Goal: Check status: Check status

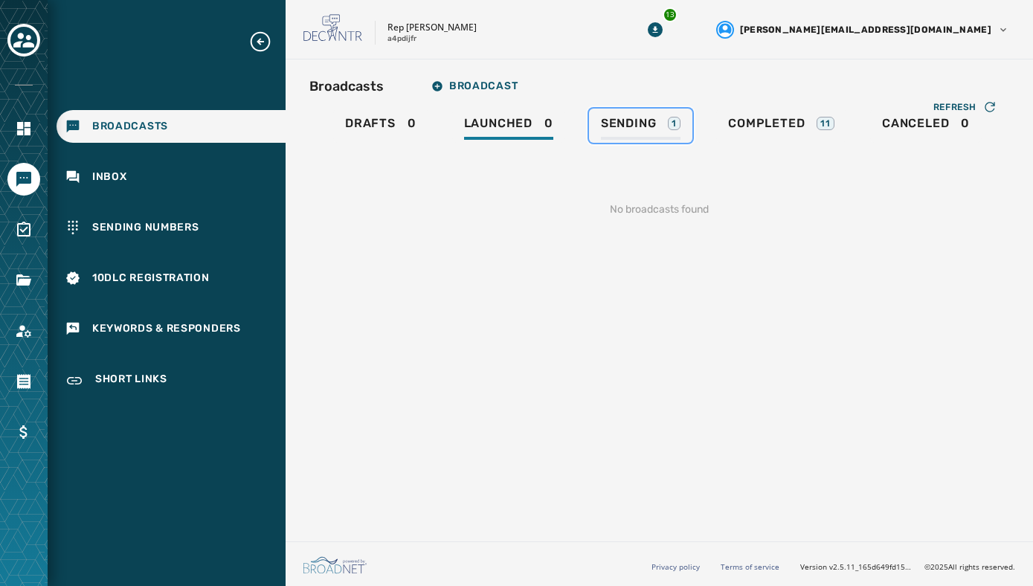
click at [636, 128] on span "Sending" at bounding box center [629, 123] width 56 height 15
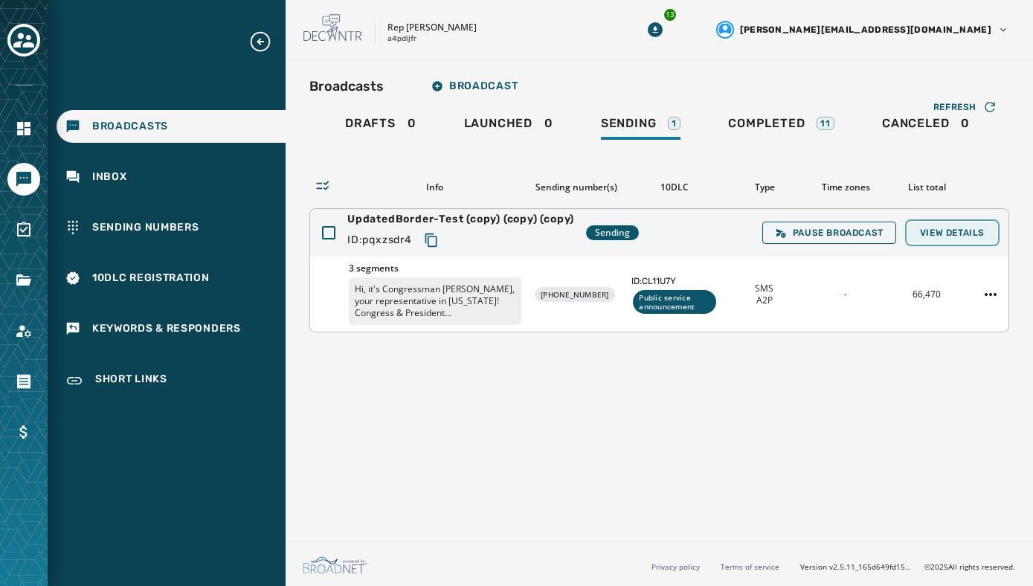
click at [943, 232] on span "View Details" at bounding box center [952, 233] width 65 height 12
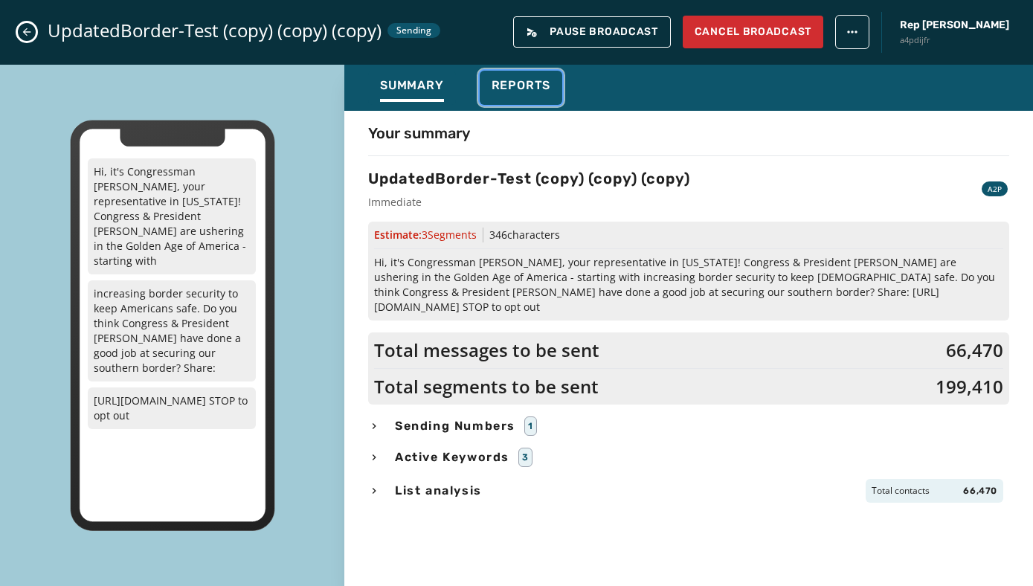
click at [514, 85] on span "Reports" at bounding box center [522, 85] width 60 height 15
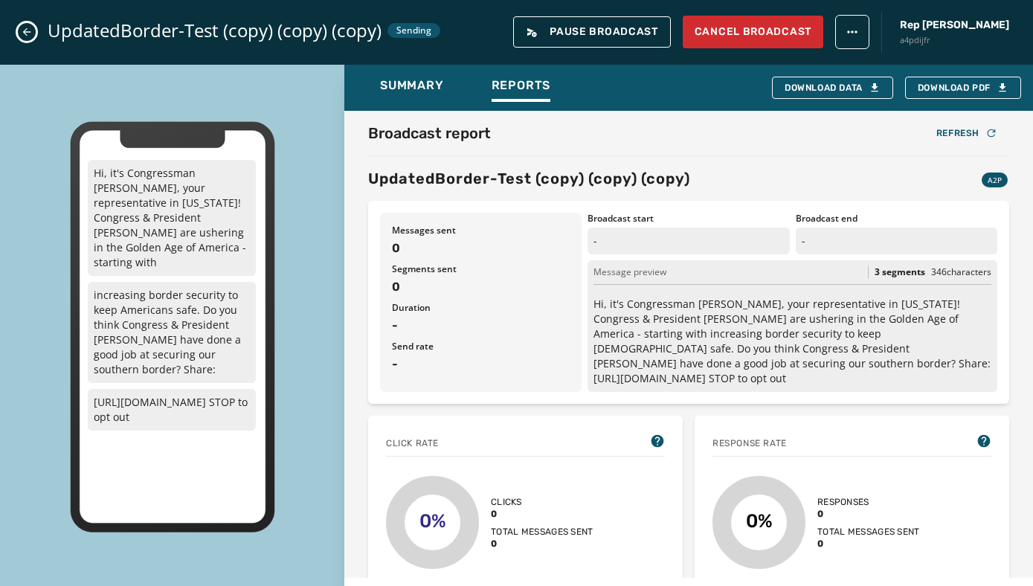
click at [22, 33] on icon "Close admin drawer" at bounding box center [27, 32] width 12 height 12
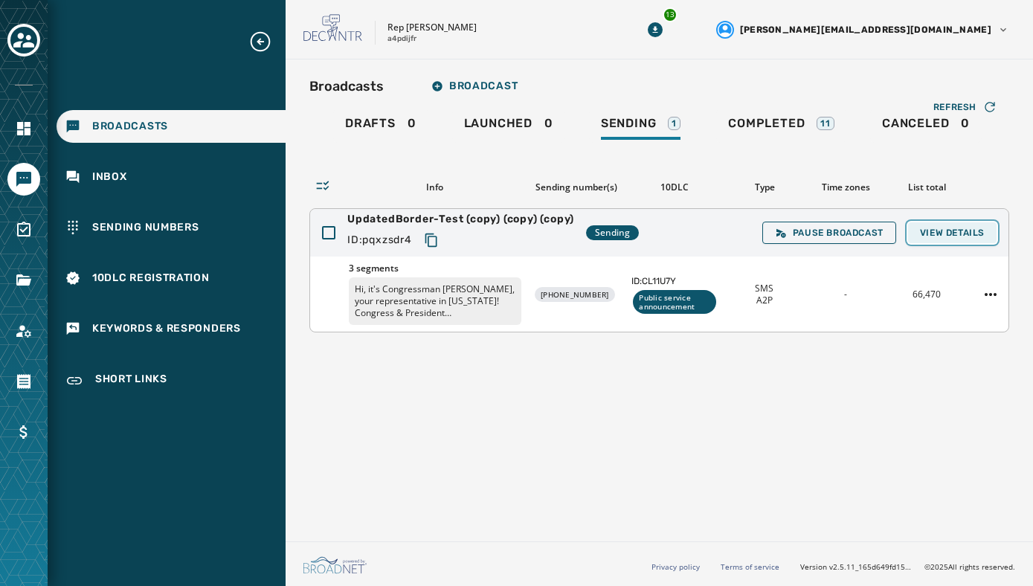
click at [970, 232] on span "View Details" at bounding box center [952, 233] width 65 height 12
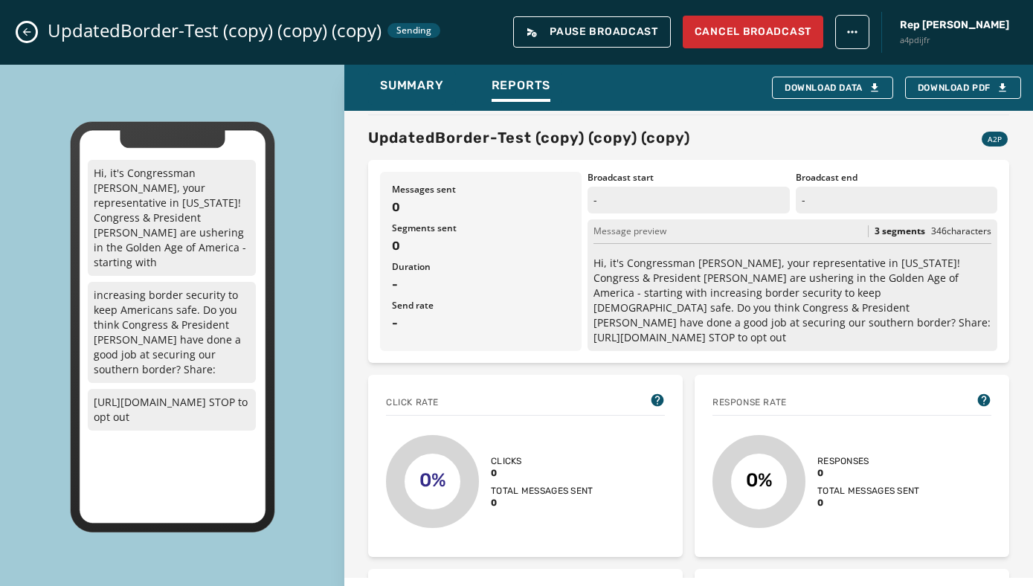
scroll to position [50, 0]
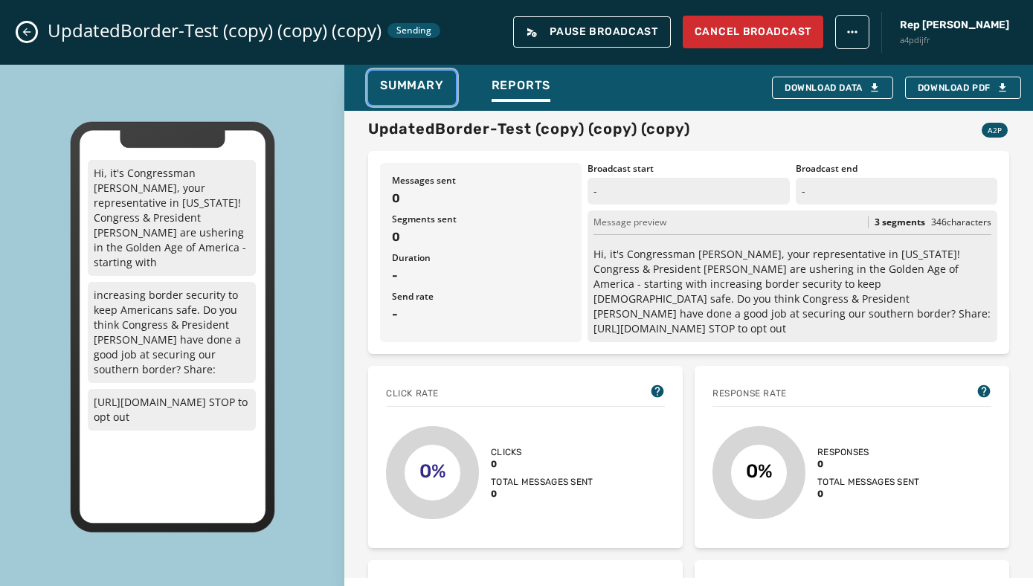
click at [387, 77] on button "Summary" at bounding box center [412, 88] width 88 height 34
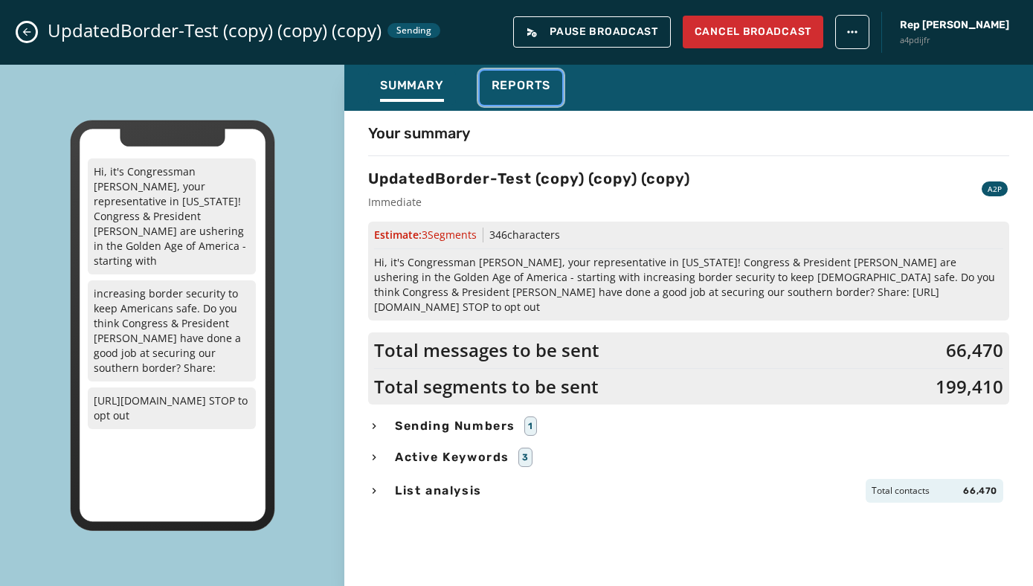
click at [518, 79] on span "Reports" at bounding box center [522, 85] width 60 height 15
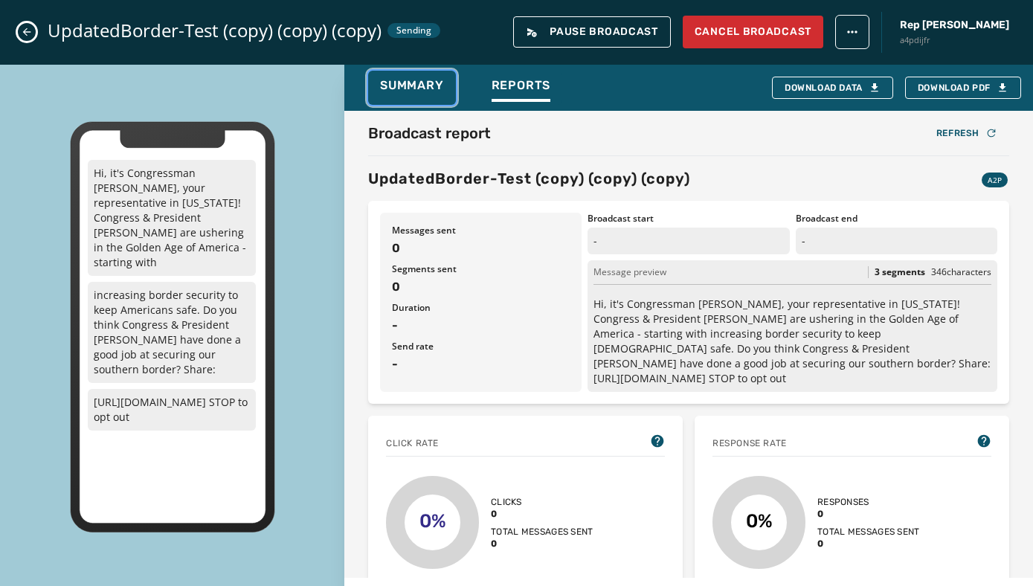
click at [390, 97] on div "Summary" at bounding box center [412, 90] width 64 height 24
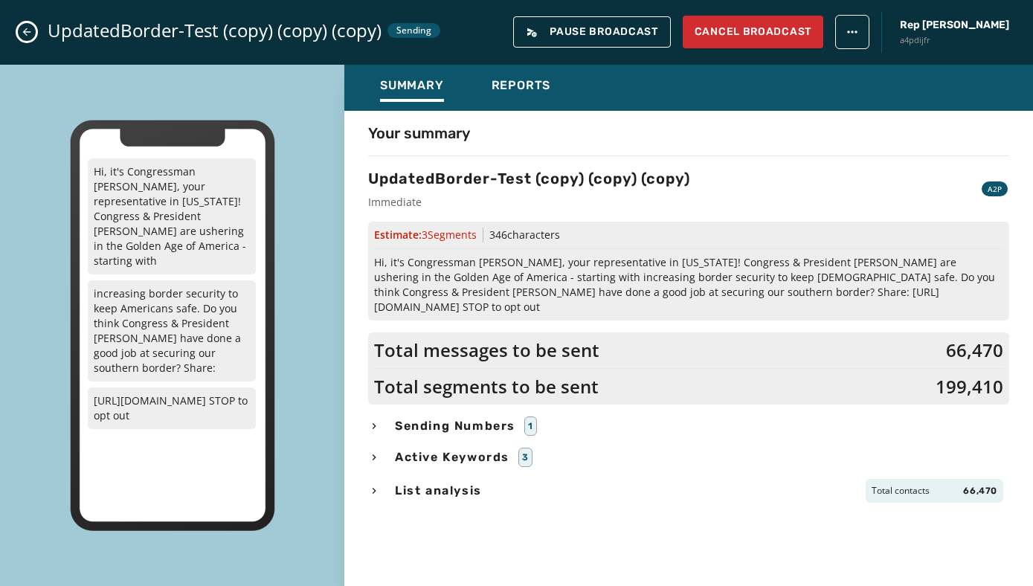
click at [27, 27] on icon "Close admin drawer" at bounding box center [27, 32] width 12 height 12
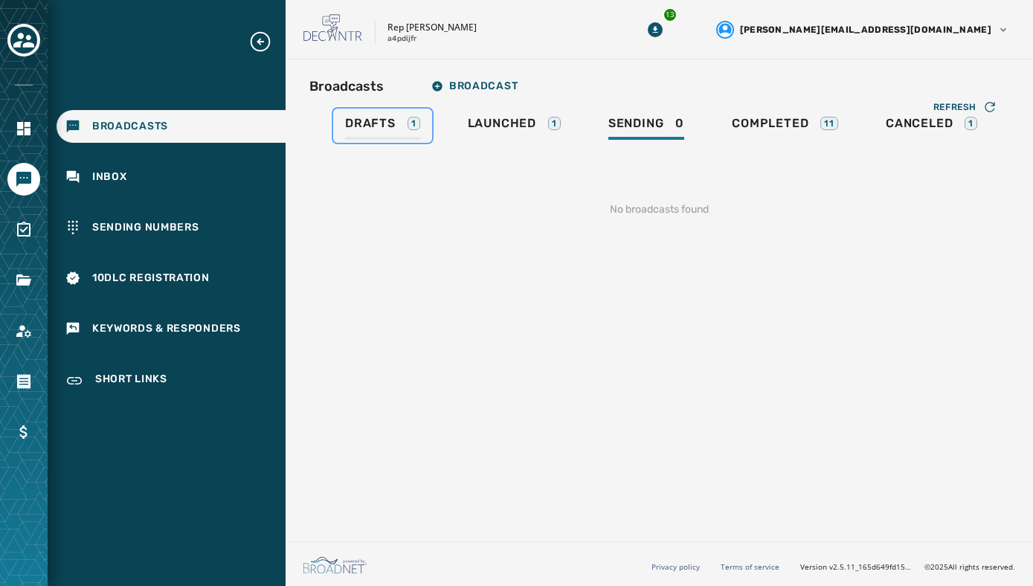
click at [377, 118] on span "Drafts" at bounding box center [370, 123] width 51 height 15
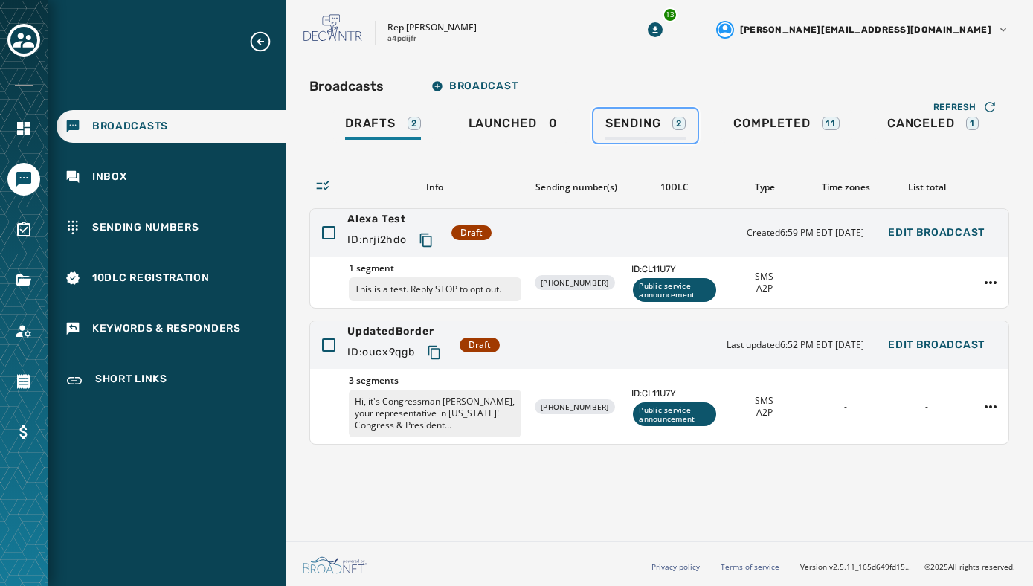
click at [653, 124] on span "Sending" at bounding box center [634, 123] width 56 height 15
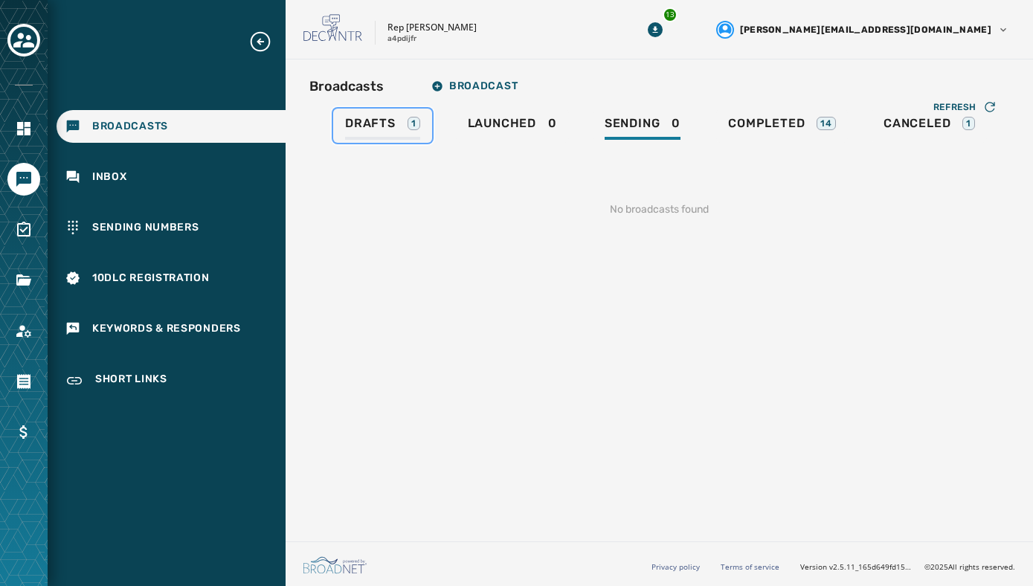
click at [385, 127] on span "Drafts" at bounding box center [370, 123] width 51 height 15
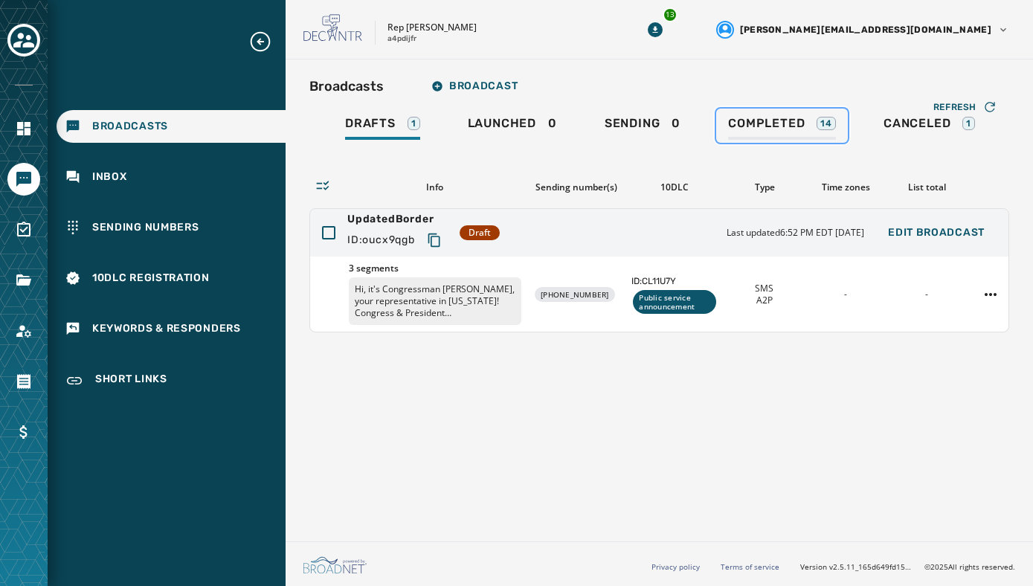
click at [754, 122] on span "Completed" at bounding box center [766, 123] width 77 height 15
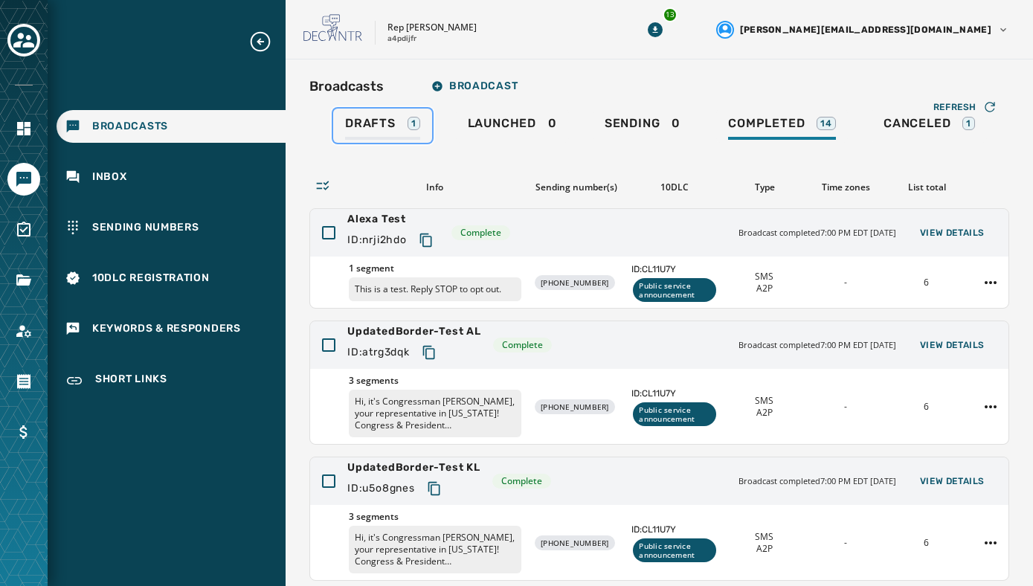
click at [399, 124] on div "Drafts 1" at bounding box center [382, 128] width 75 height 24
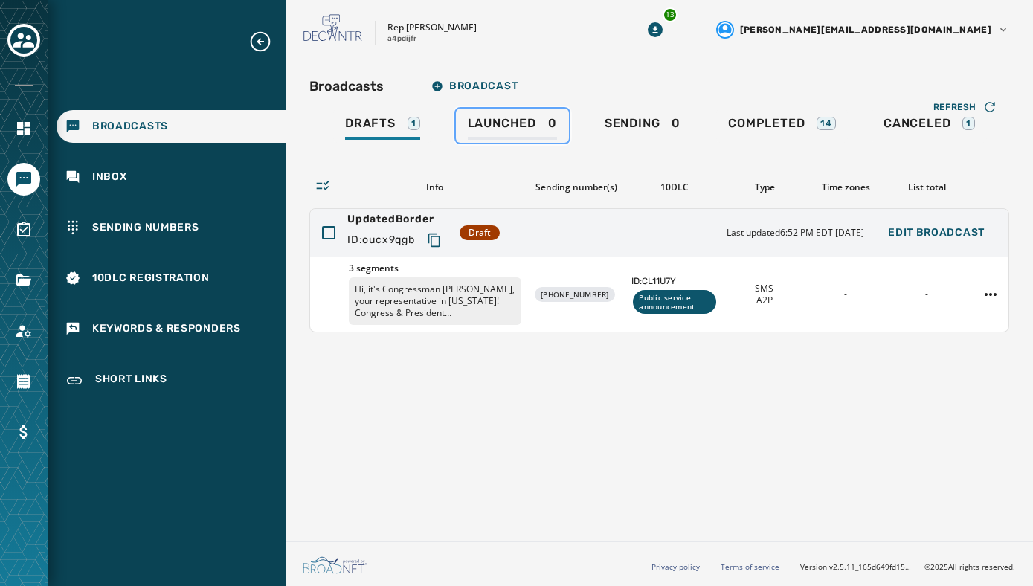
click at [520, 134] on div "Launched 0" at bounding box center [512, 128] width 89 height 24
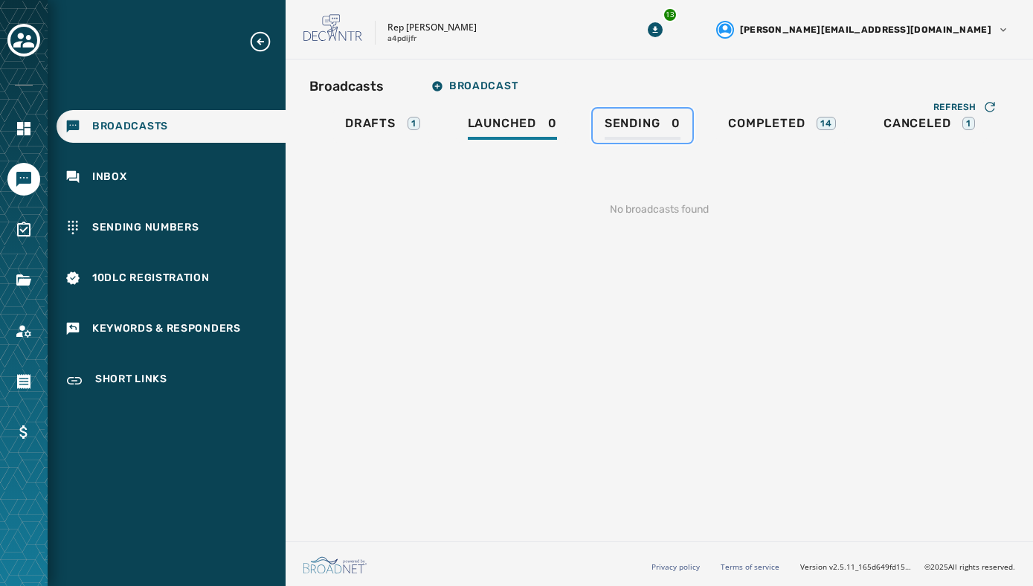
click at [613, 121] on span "Sending" at bounding box center [633, 123] width 56 height 15
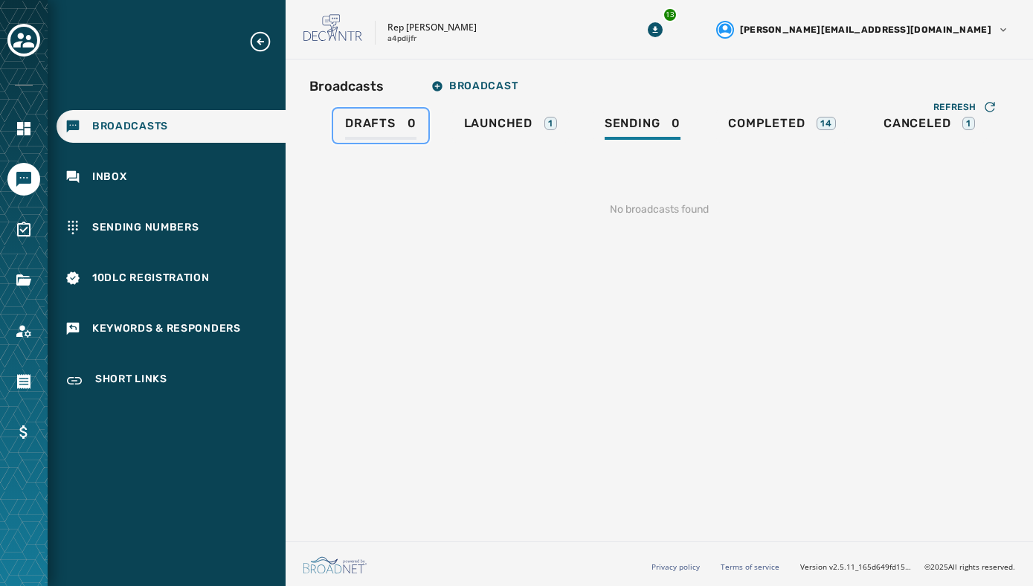
click at [371, 123] on span "Drafts" at bounding box center [370, 123] width 51 height 15
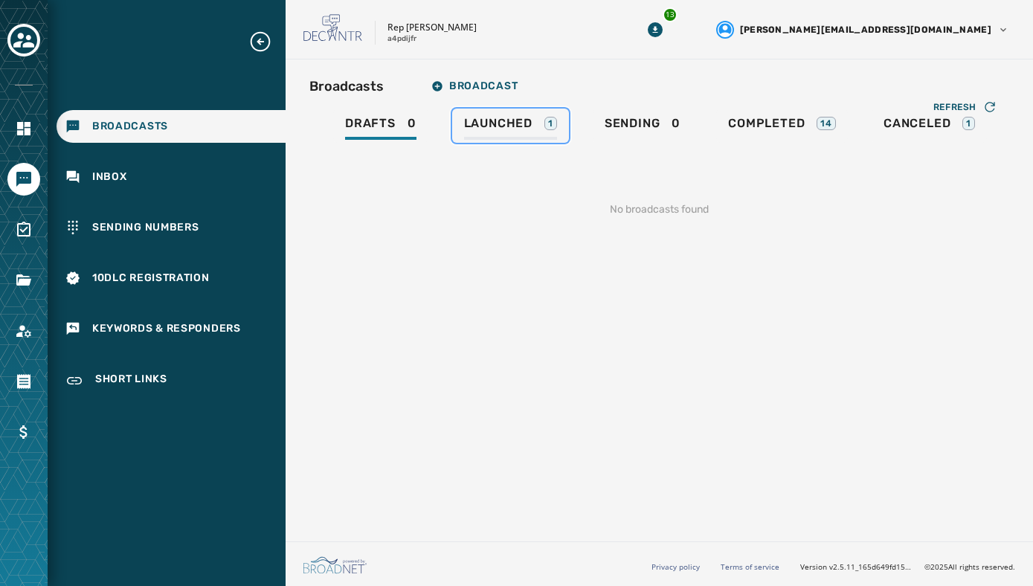
click at [484, 124] on span "Launched" at bounding box center [498, 123] width 68 height 15
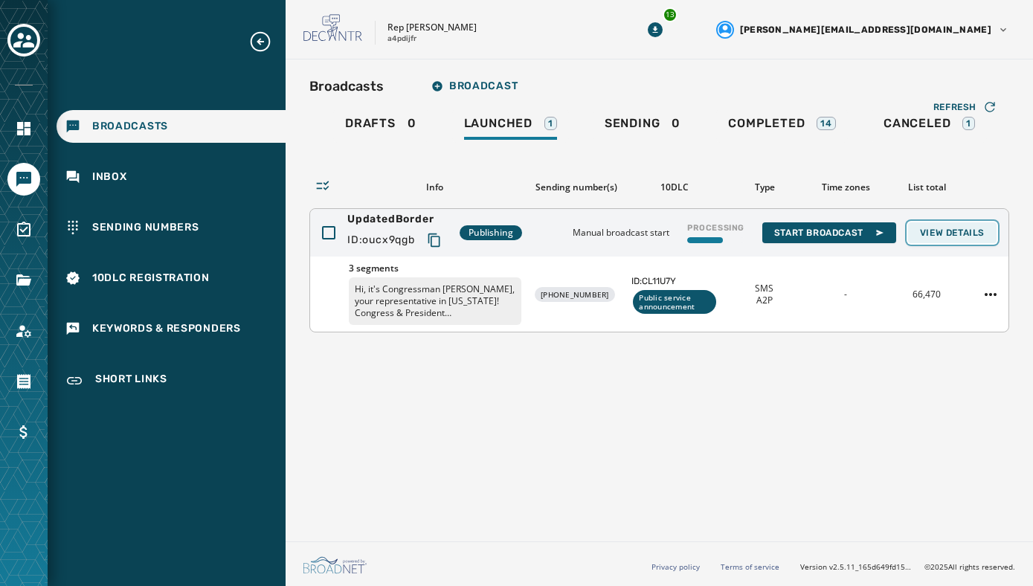
click at [958, 234] on span "View Details" at bounding box center [952, 233] width 65 height 12
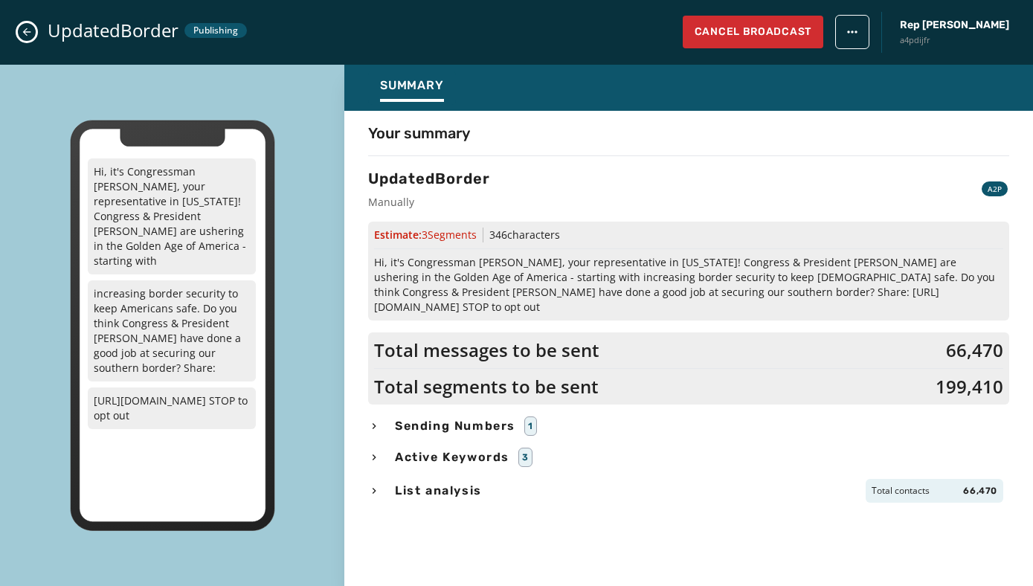
click at [28, 32] on icon "Close admin drawer" at bounding box center [27, 32] width 8 height 8
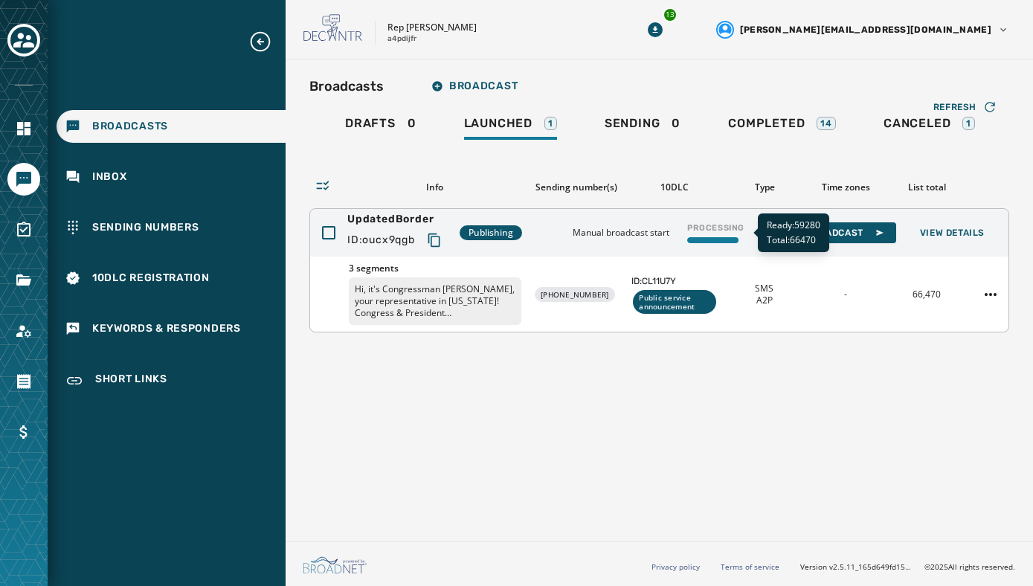
click at [729, 237] on div at bounding box center [712, 240] width 51 height 6
click at [682, 382] on div "Broadcasts Broadcast Drafts 0 Launched 1 Sending 0 Completed 14 Canceled 1 Refr…" at bounding box center [660, 298] width 748 height 476
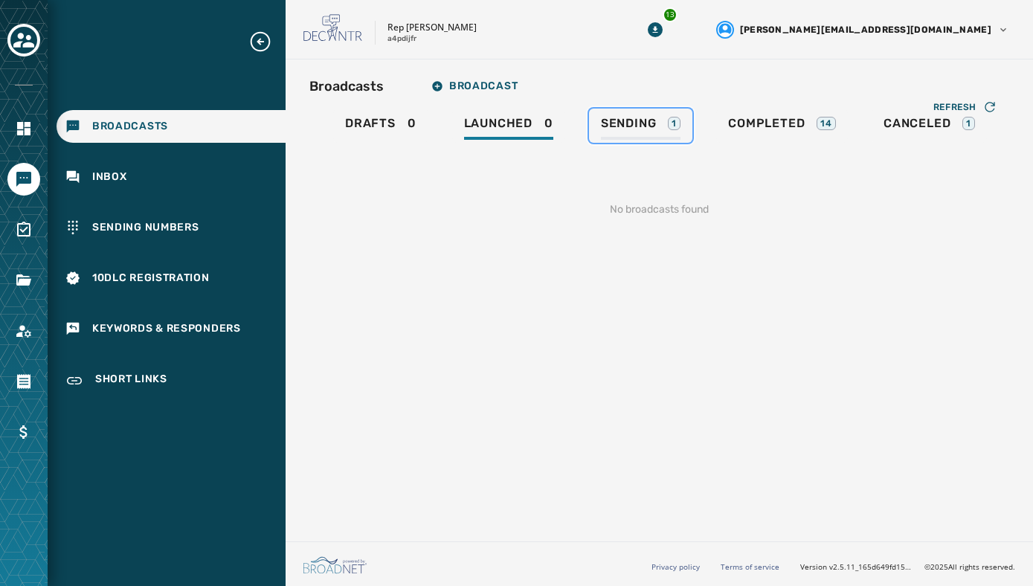
click at [640, 126] on span "Sending" at bounding box center [629, 123] width 56 height 15
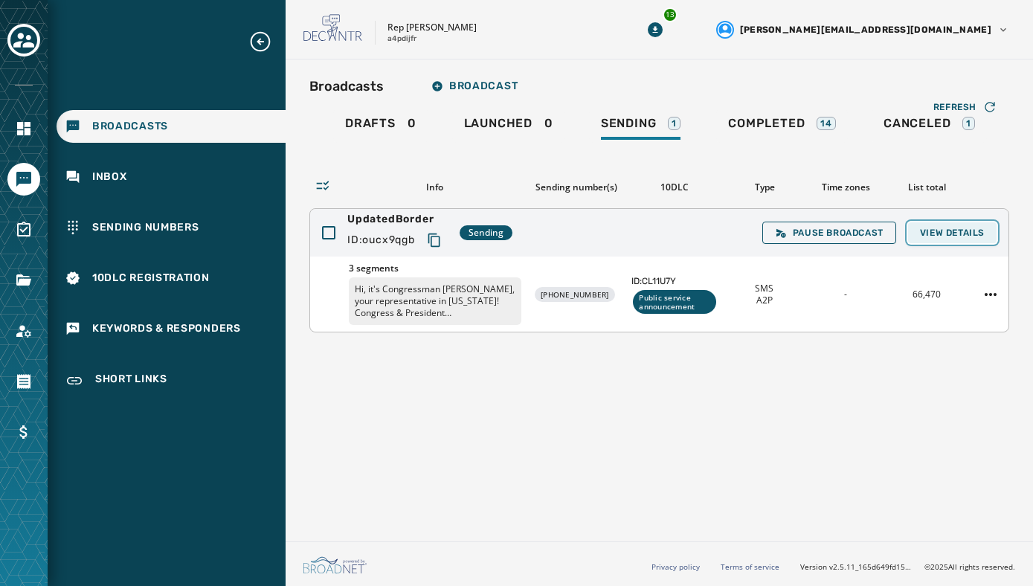
click at [960, 228] on span "View Details" at bounding box center [952, 233] width 65 height 12
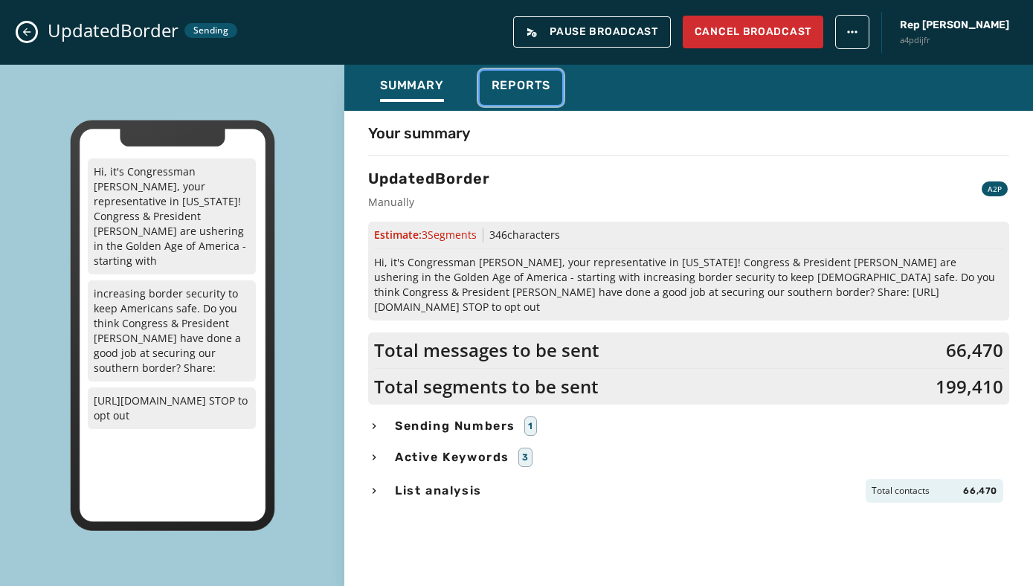
click at [522, 89] on span "Reports" at bounding box center [522, 85] width 60 height 15
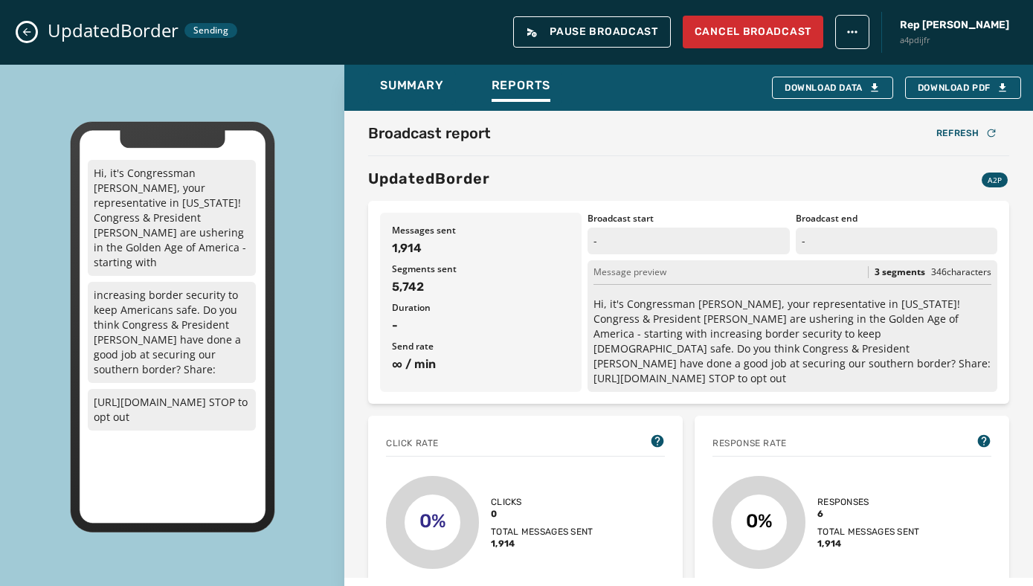
click at [32, 41] on div "UpdatedBorder Sending Pause Broadcast Cancel Broadcast Rep [PERSON_NAME] a4pdij…" at bounding box center [516, 32] width 1033 height 65
click at [26, 33] on icon "Close admin drawer" at bounding box center [27, 32] width 12 height 12
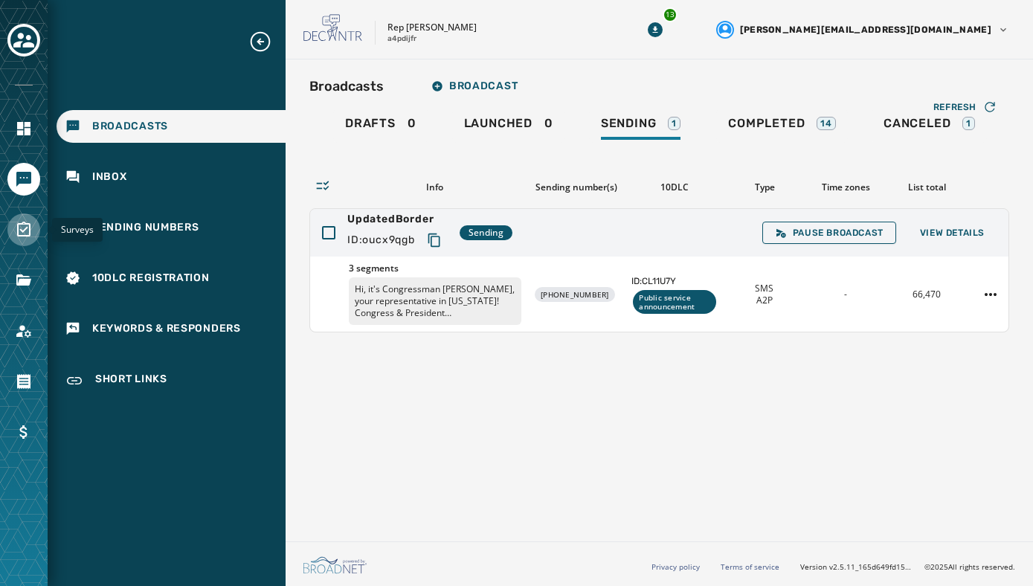
click at [17, 227] on icon "Navigate to Surveys" at bounding box center [23, 229] width 13 height 15
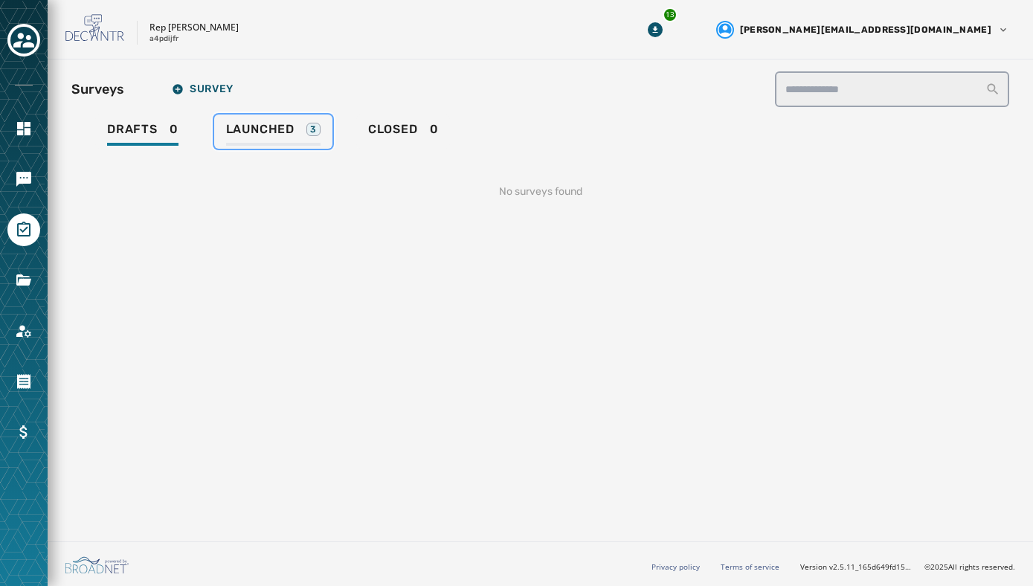
click at [241, 138] on div "Launched 3" at bounding box center [273, 134] width 94 height 24
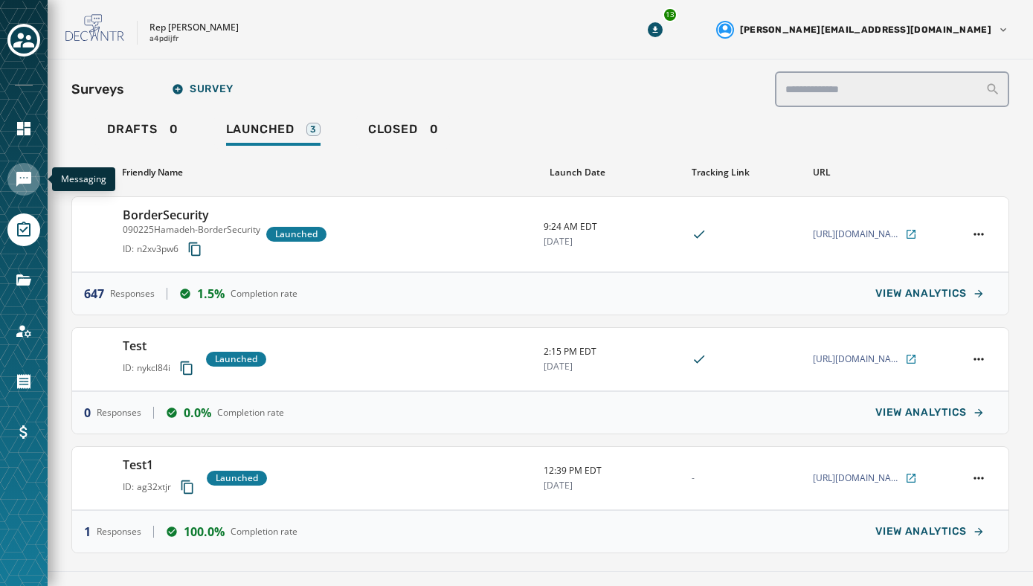
click at [23, 176] on icon "Navigate to Messaging" at bounding box center [23, 179] width 15 height 15
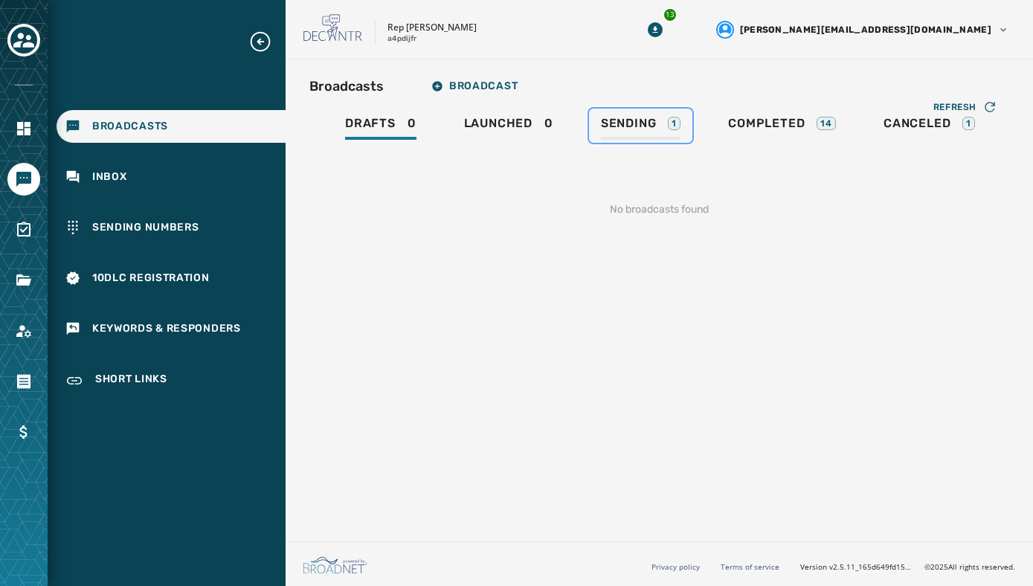
click at [645, 119] on span "Sending" at bounding box center [629, 123] width 56 height 15
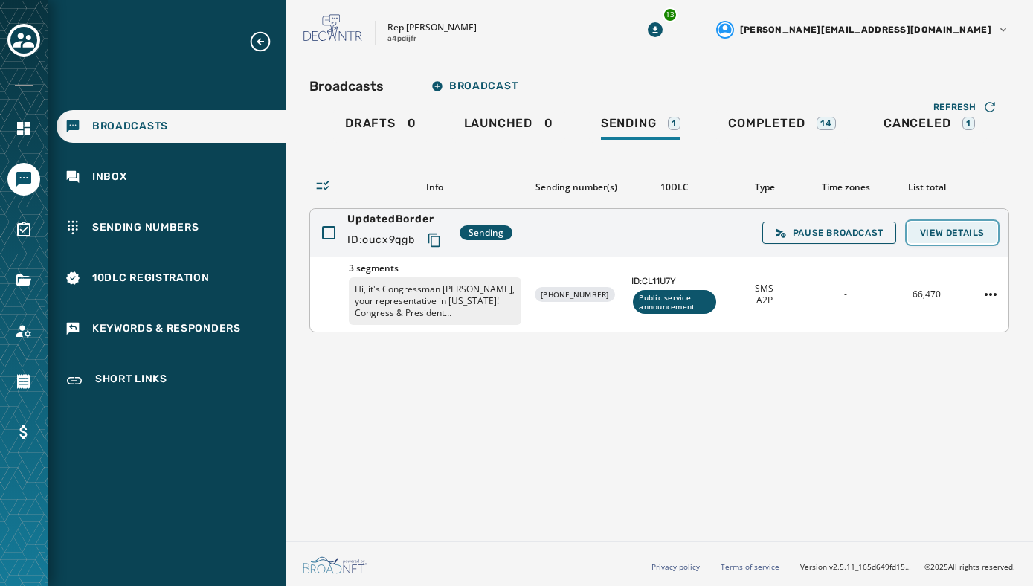
click at [952, 234] on span "View Details" at bounding box center [952, 233] width 65 height 12
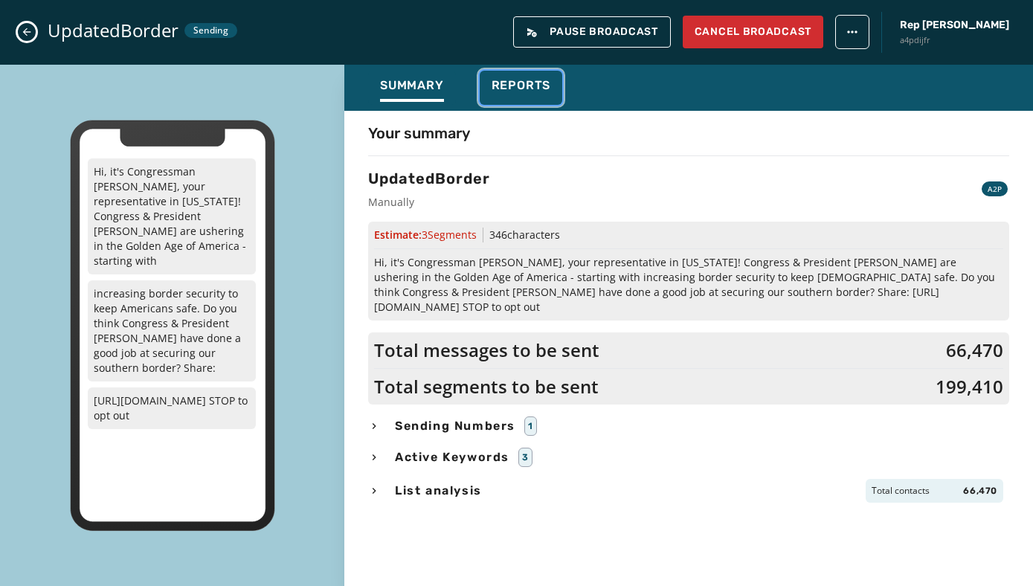
click at [519, 96] on div "Reports" at bounding box center [522, 90] width 60 height 24
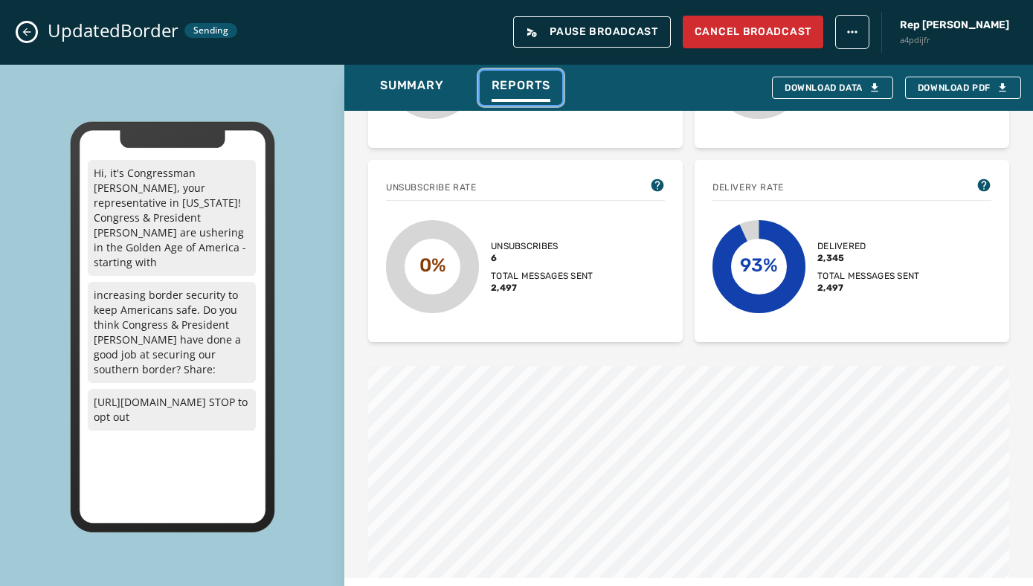
scroll to position [456, 0]
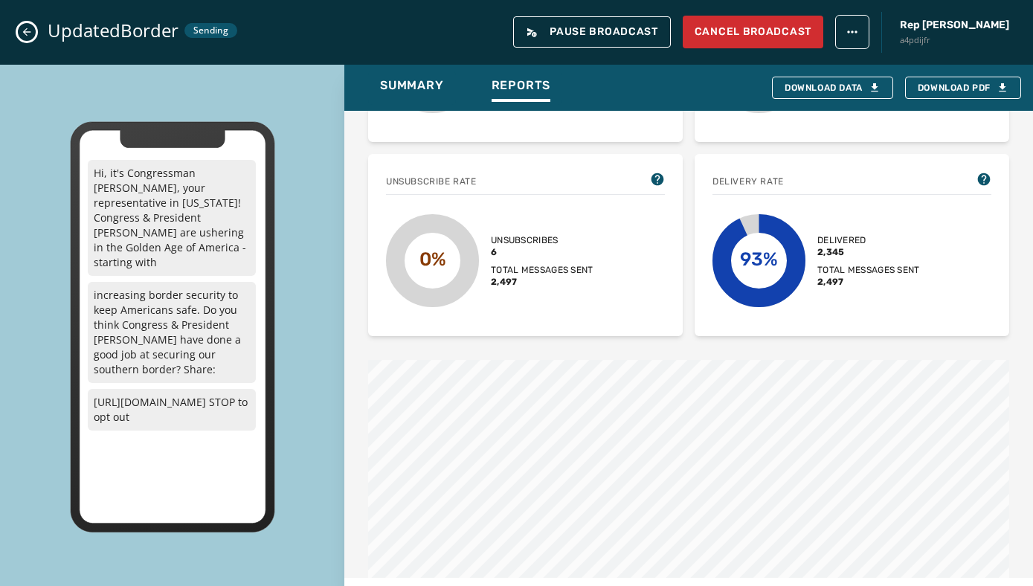
click at [20, 36] on button "Close admin drawer" at bounding box center [27, 32] width 18 height 18
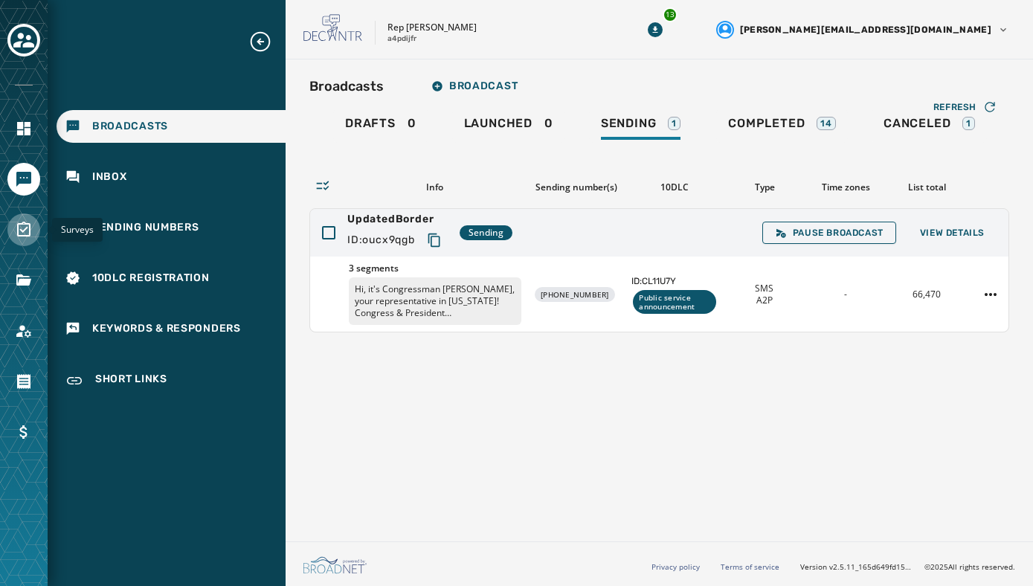
click at [18, 235] on icon "Navigate to Surveys" at bounding box center [23, 229] width 13 height 15
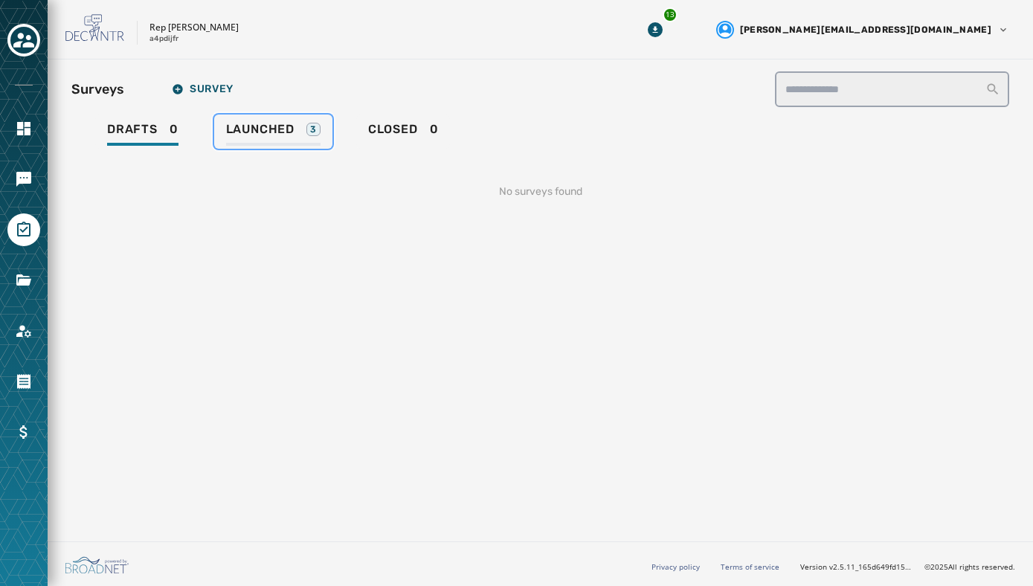
click at [273, 132] on span "Launched" at bounding box center [260, 129] width 68 height 15
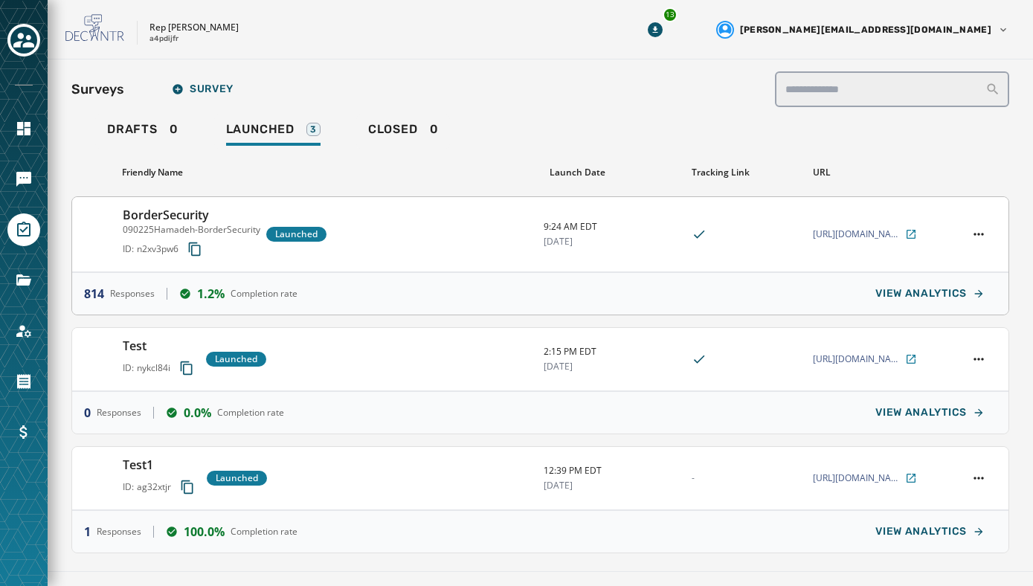
click at [119, 251] on div "BorderSecurity 090225Hamadeh-BorderSecurity ID: n2xv3pw6 Launched 9:24 AM EDT 9…" at bounding box center [540, 234] width 937 height 75
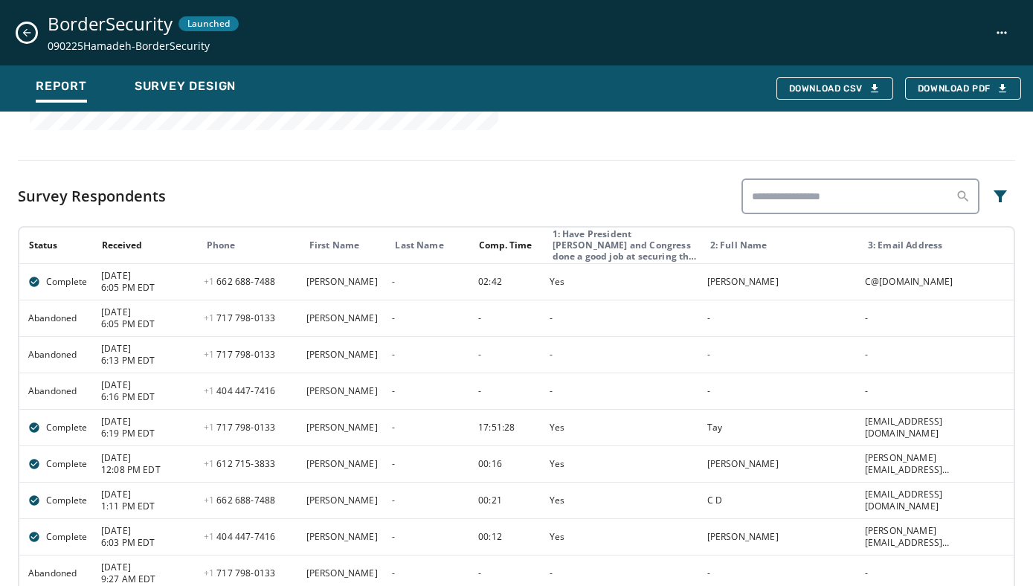
scroll to position [809, 0]
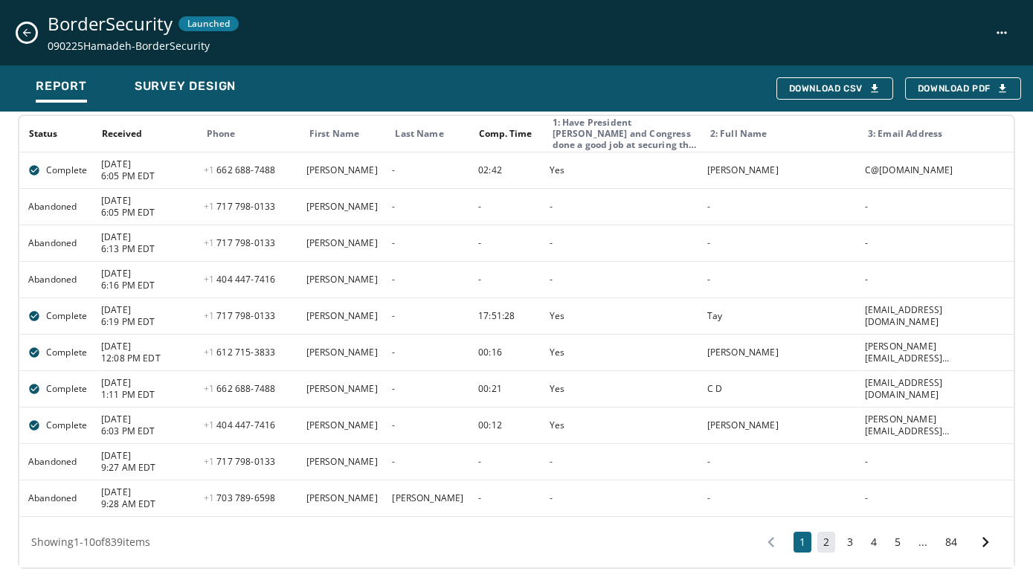
click at [823, 541] on button "2" at bounding box center [827, 542] width 18 height 21
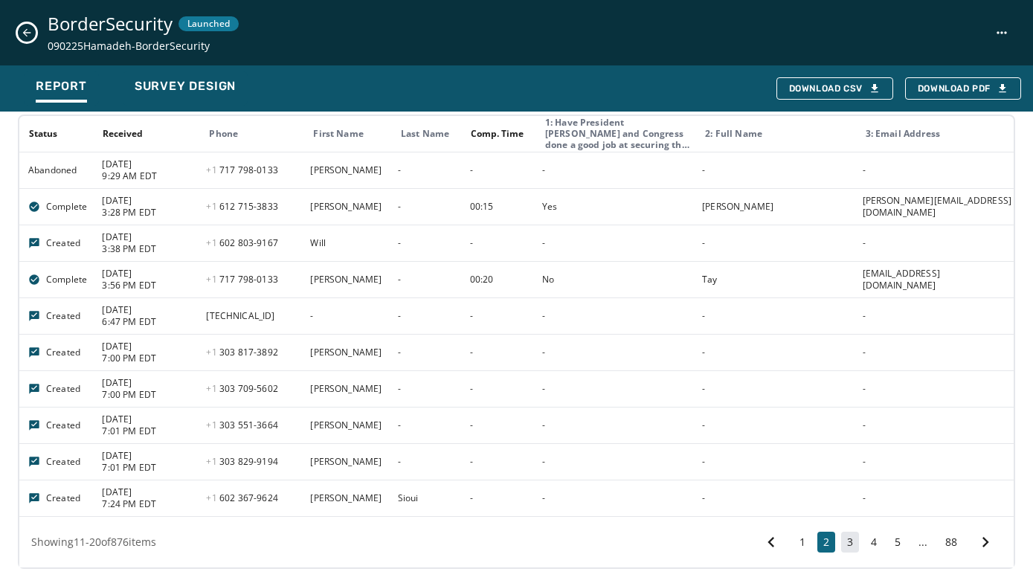
click at [846, 545] on button "3" at bounding box center [850, 542] width 18 height 21
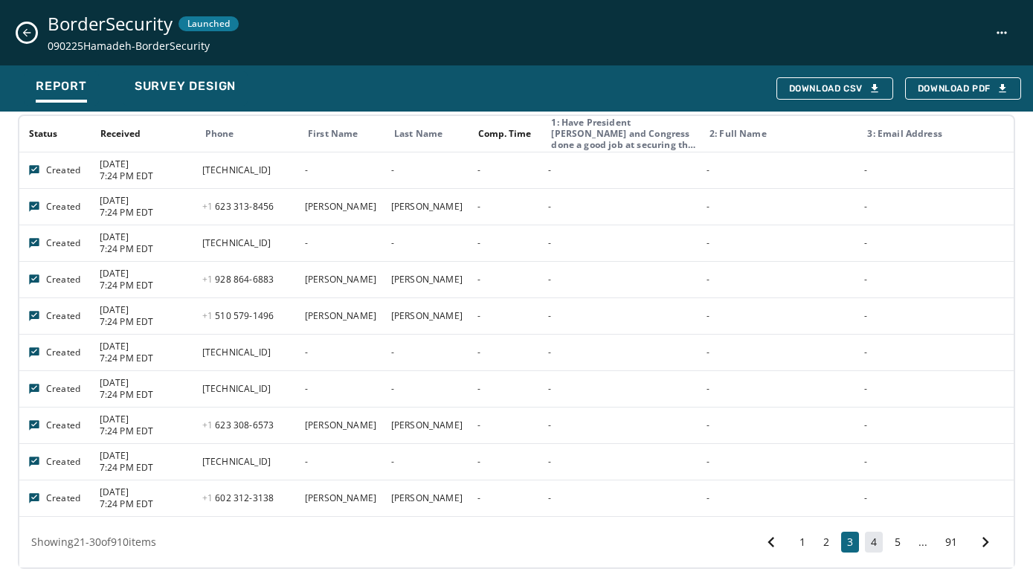
click at [871, 542] on button "4" at bounding box center [874, 542] width 18 height 21
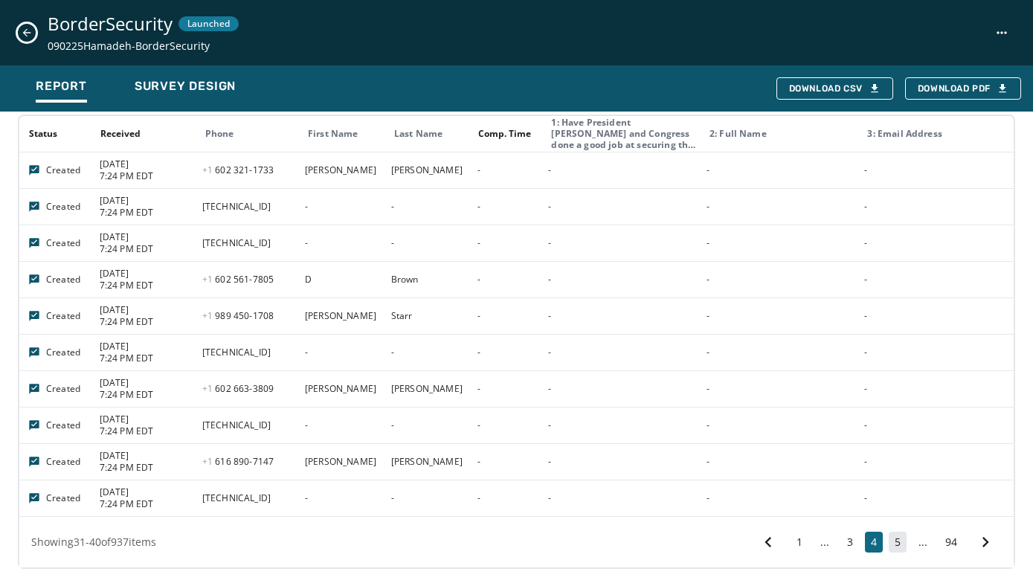
click at [894, 542] on button "5" at bounding box center [898, 542] width 18 height 21
click at [896, 544] on button "6" at bounding box center [898, 542] width 18 height 21
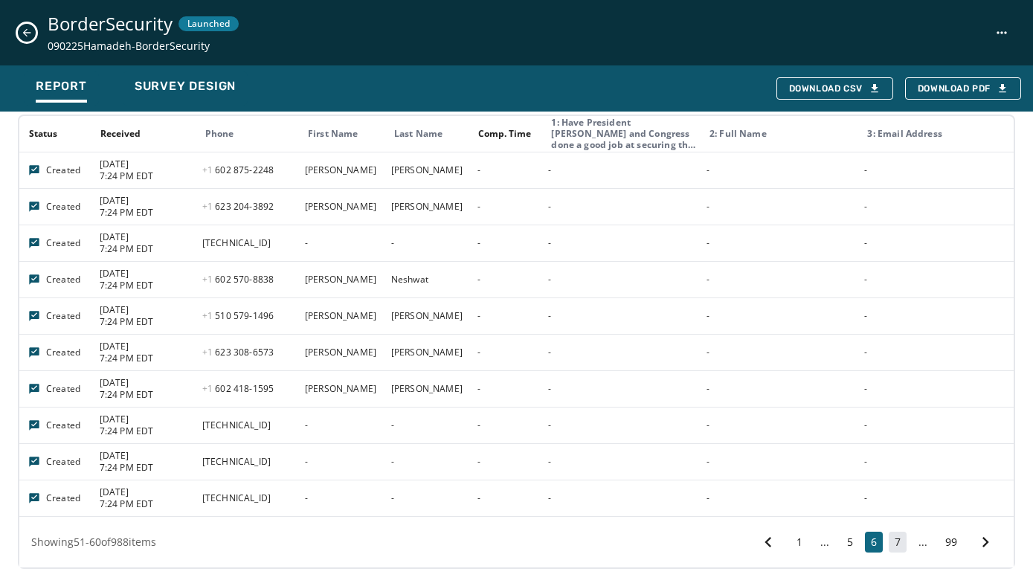
click at [896, 543] on button "7" at bounding box center [898, 542] width 18 height 21
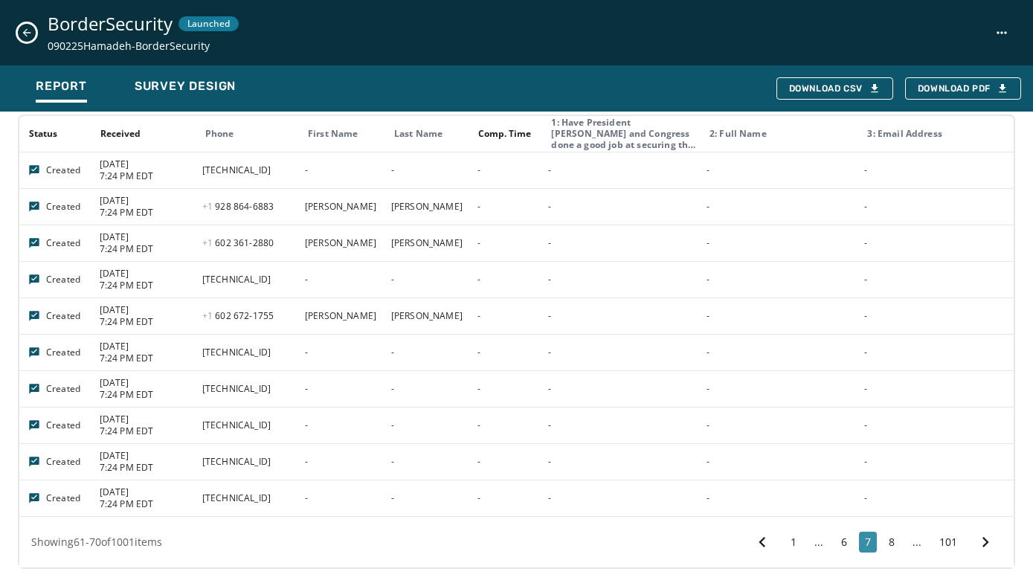
click at [896, 543] on button "8" at bounding box center [892, 542] width 18 height 21
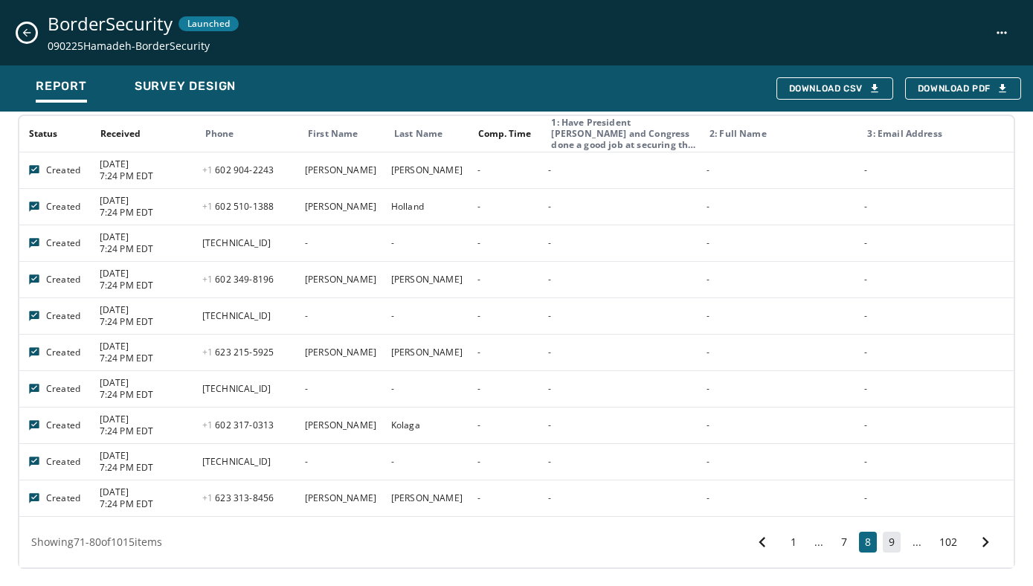
click at [896, 543] on button "9" at bounding box center [892, 542] width 18 height 21
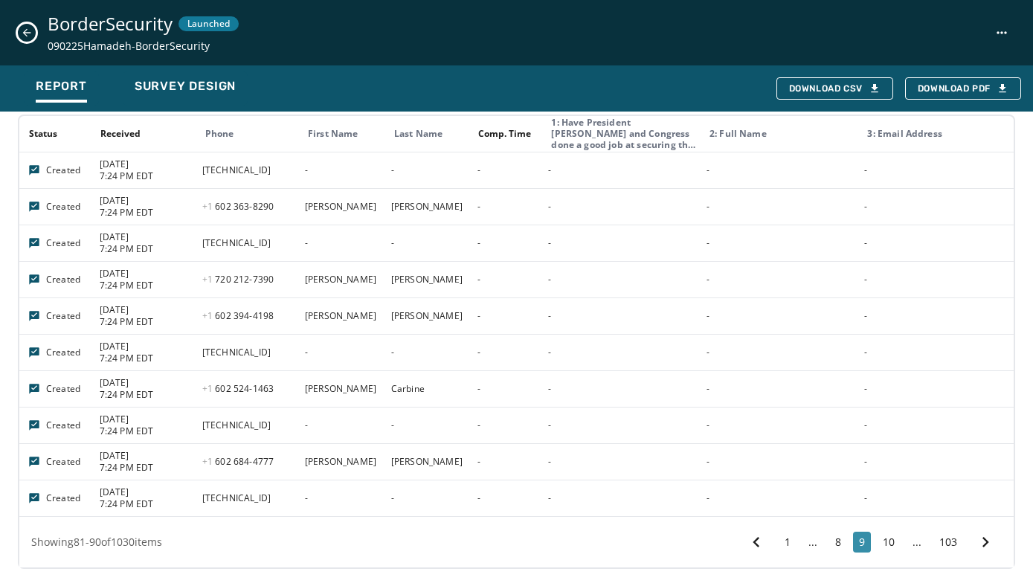
click at [896, 543] on button "10" at bounding box center [889, 542] width 24 height 21
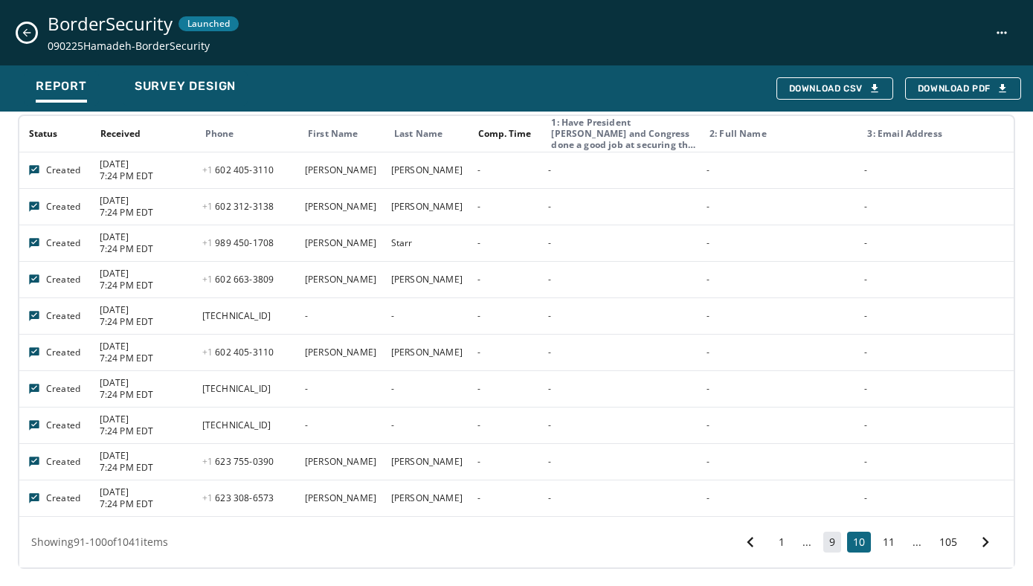
click at [896, 543] on button "11" at bounding box center [889, 542] width 24 height 21
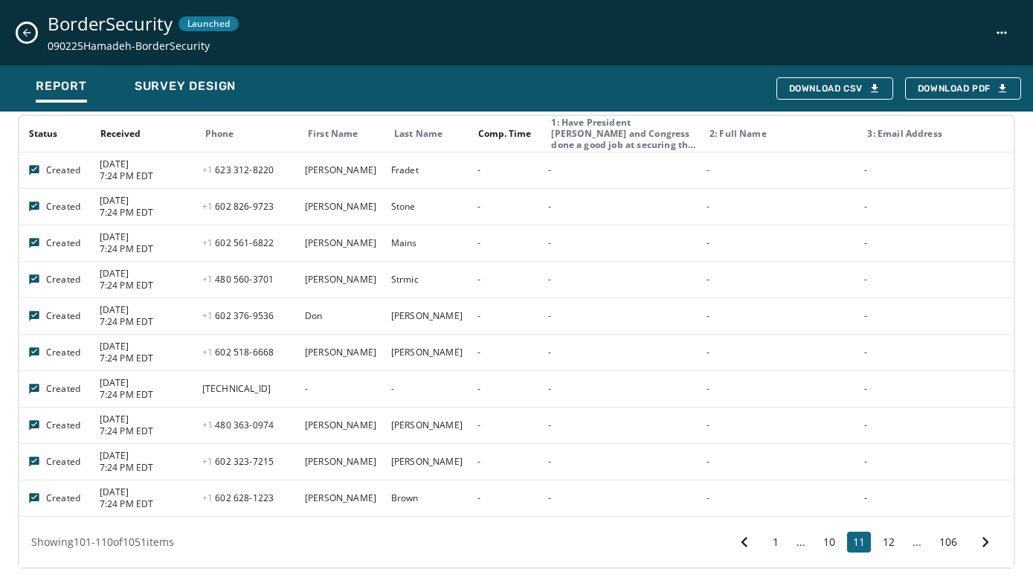
click at [896, 543] on button "12" at bounding box center [889, 542] width 24 height 21
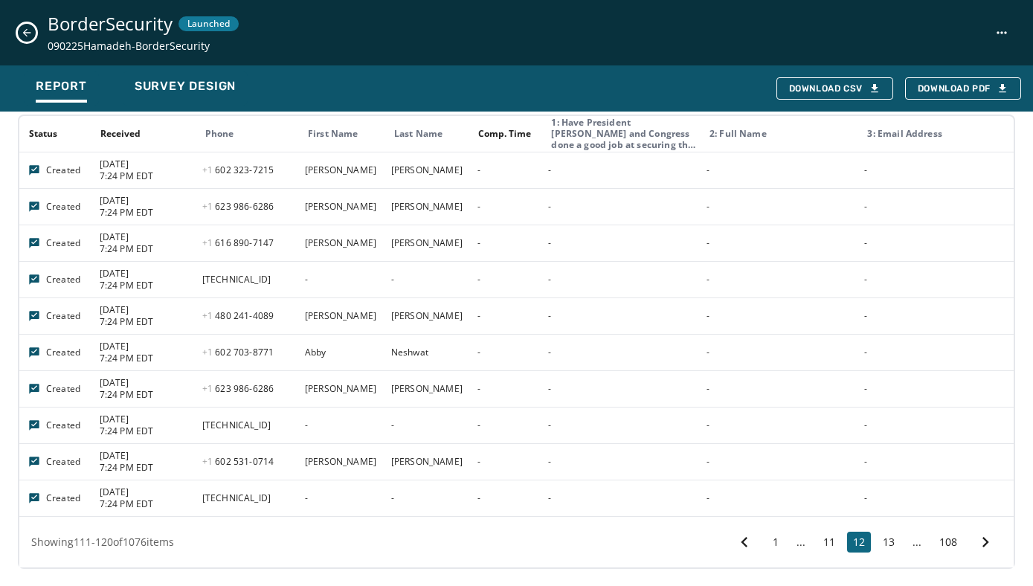
click at [896, 543] on button "13" at bounding box center [889, 542] width 24 height 21
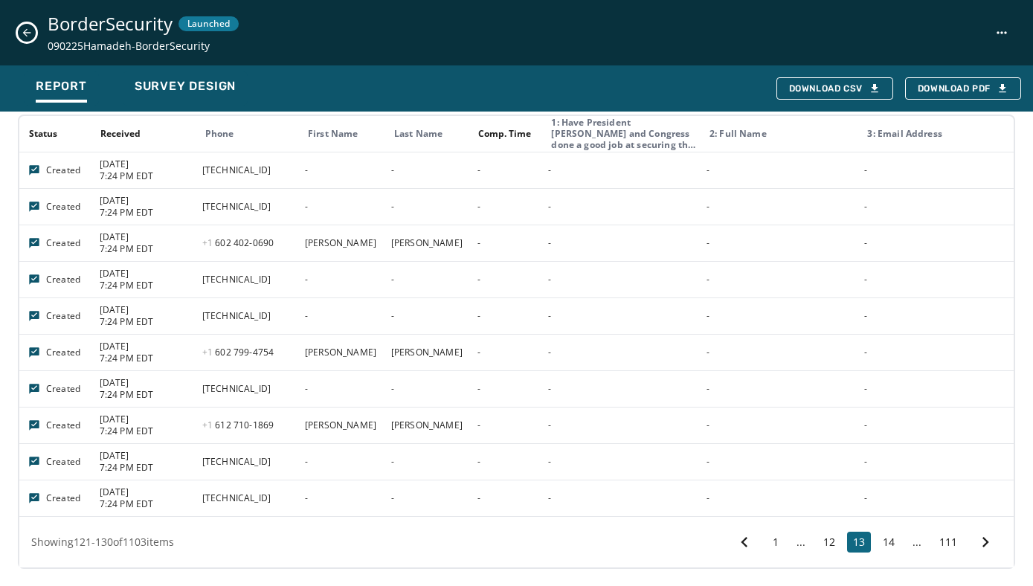
click at [896, 543] on button "14" at bounding box center [889, 542] width 24 height 21
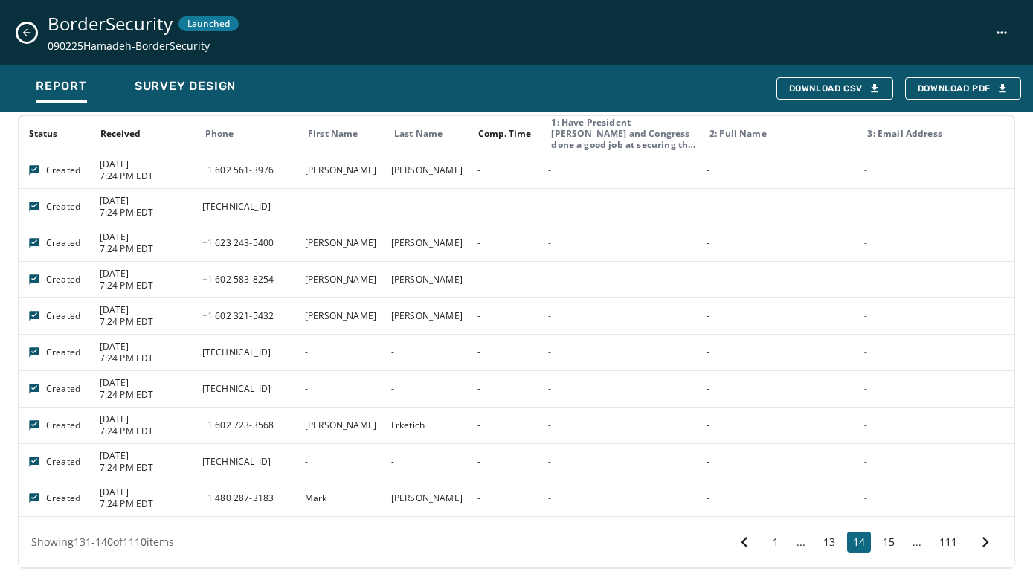
click at [896, 543] on button "15" at bounding box center [889, 542] width 24 height 21
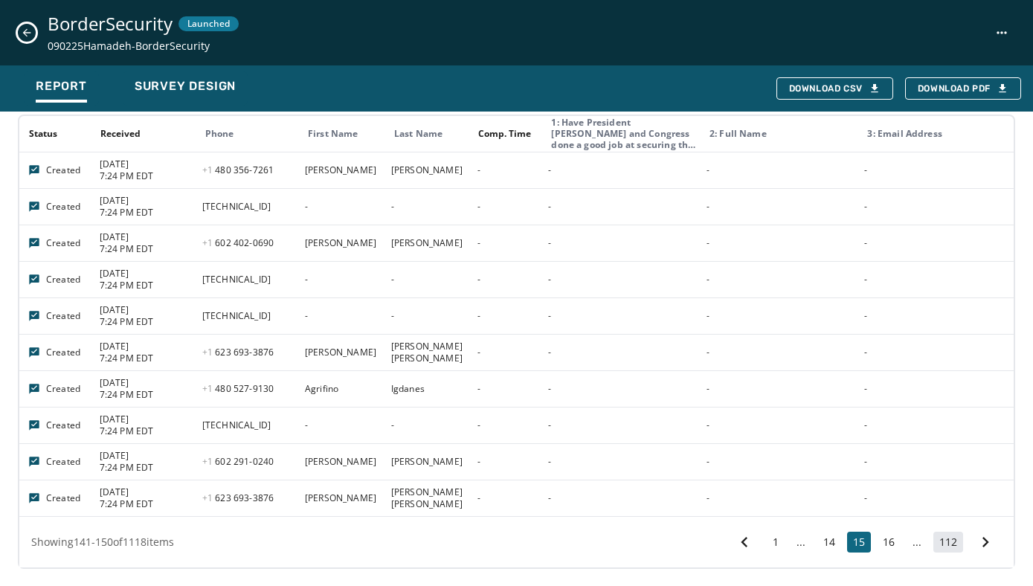
click at [946, 539] on button "112" at bounding box center [949, 542] width 30 height 21
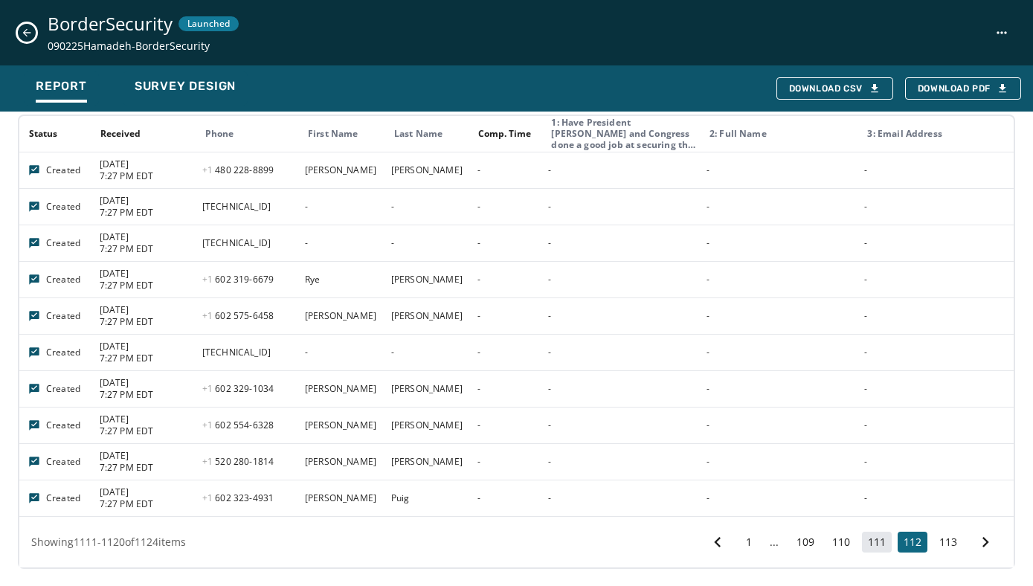
click at [873, 538] on button "111" at bounding box center [877, 542] width 30 height 21
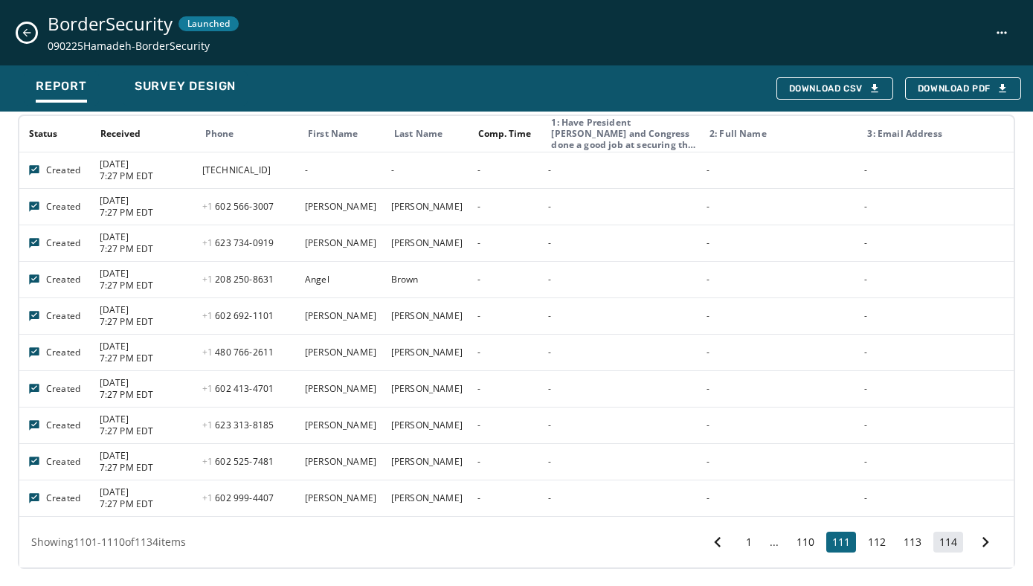
click at [944, 544] on button "114" at bounding box center [949, 542] width 30 height 21
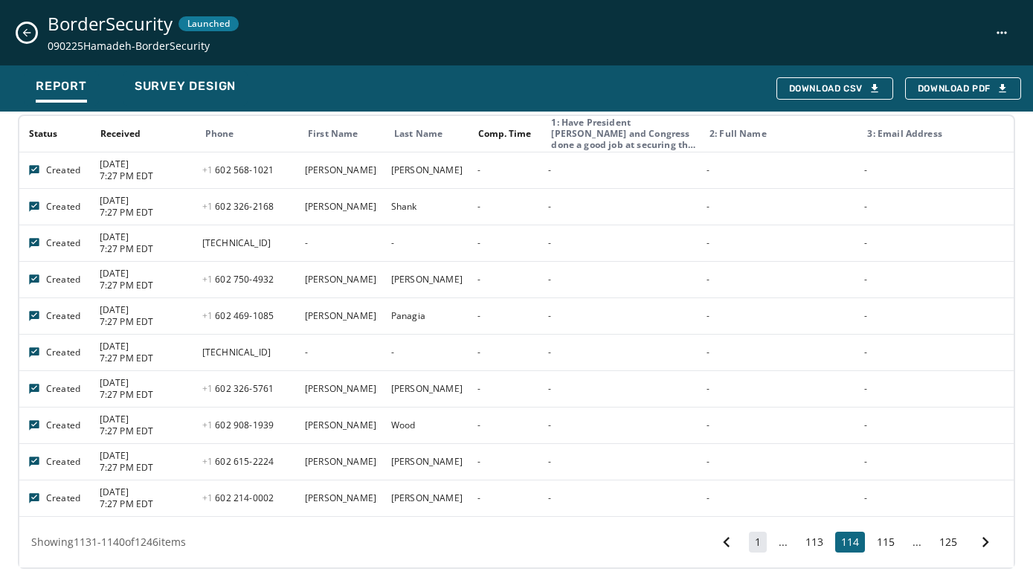
click at [760, 542] on button "1" at bounding box center [758, 542] width 18 height 21
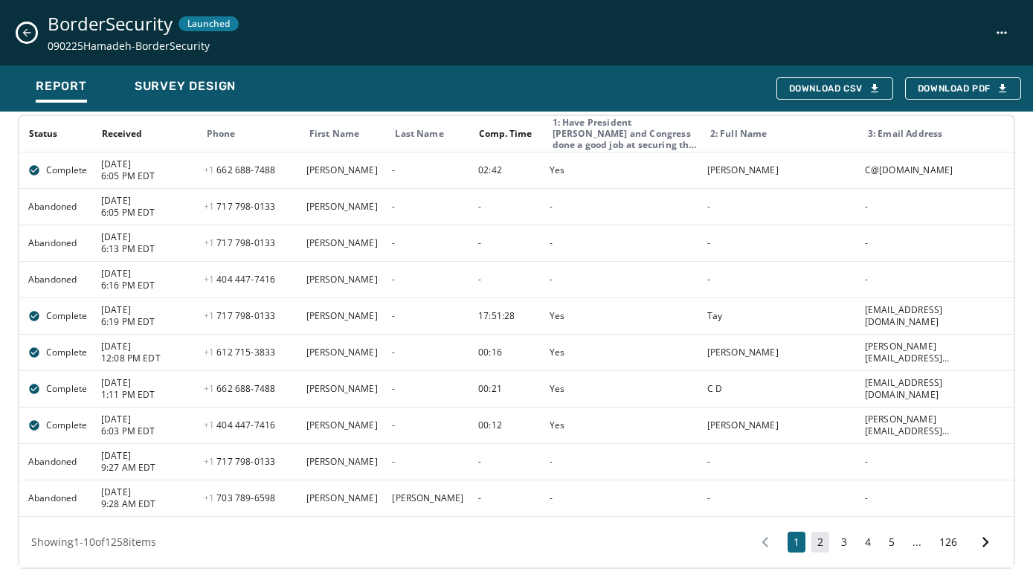
click at [823, 539] on button "2" at bounding box center [821, 542] width 18 height 21
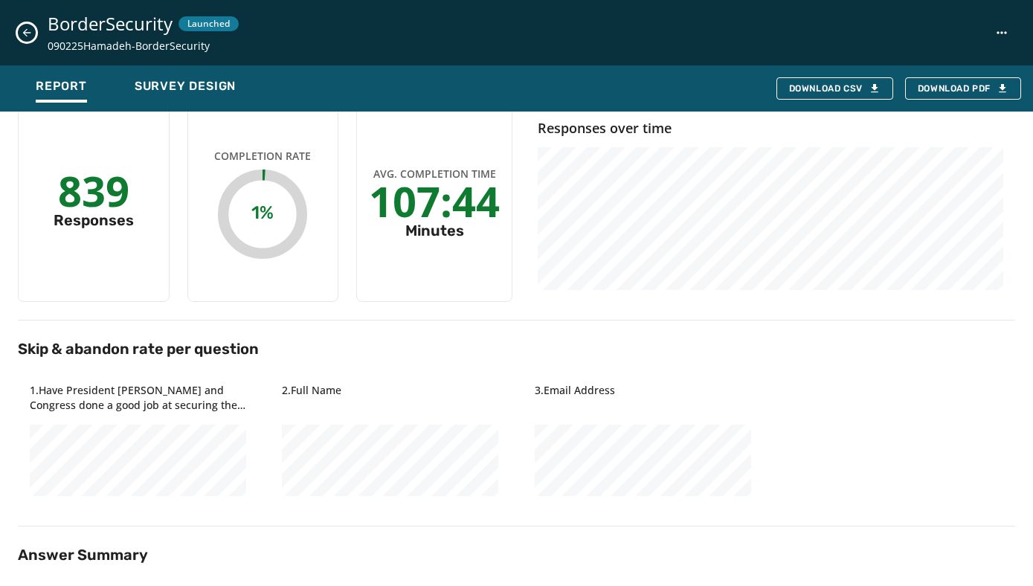
scroll to position [0, 0]
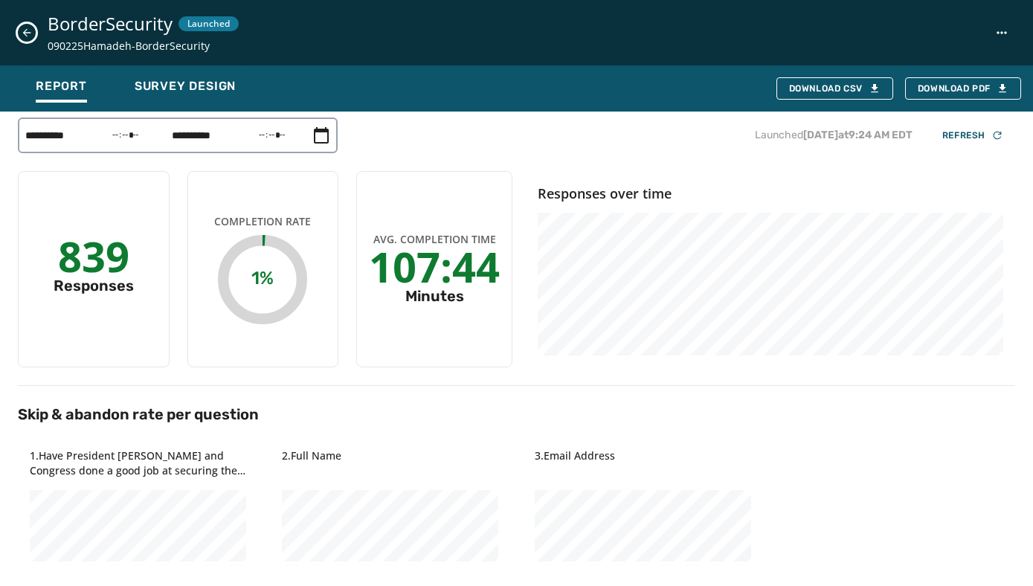
click at [26, 31] on icon "Close survey details drawer" at bounding box center [27, 33] width 12 height 12
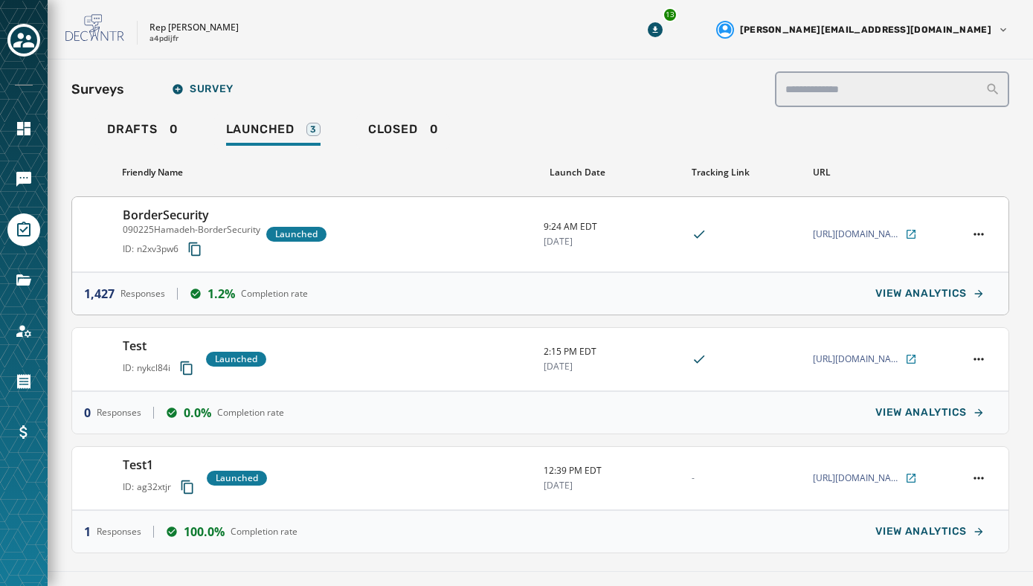
click at [246, 274] on div "1,427 Responses 1.2% Completion rate VIEW ANALYTICS" at bounding box center [540, 293] width 937 height 42
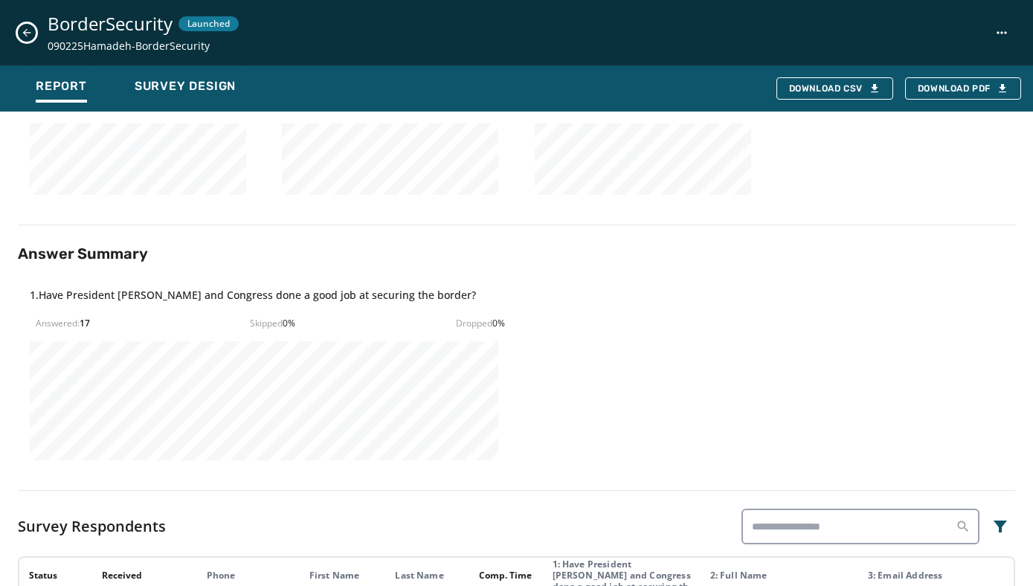
scroll to position [391, 0]
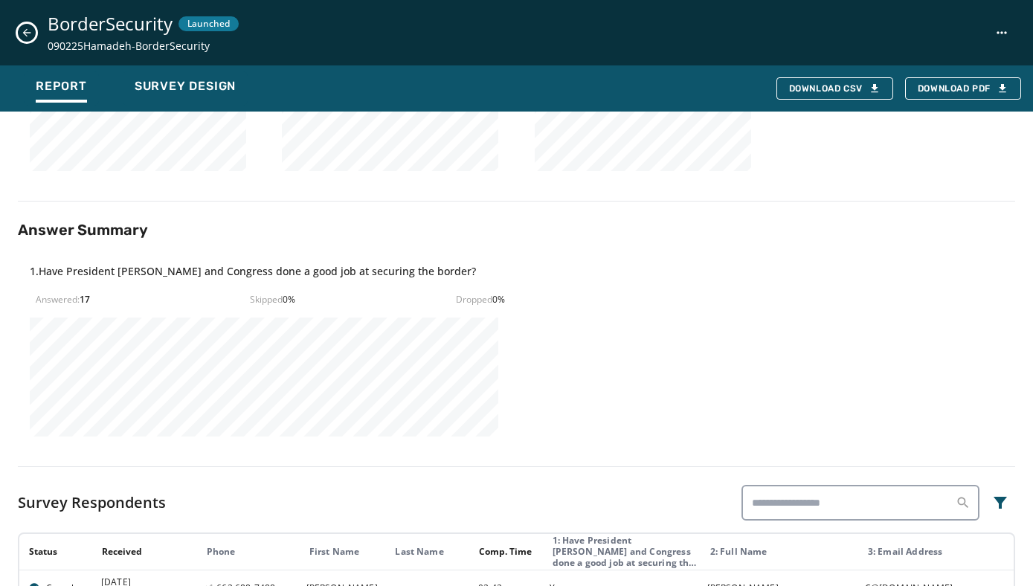
click at [30, 33] on icon "Close survey details drawer" at bounding box center [27, 33] width 8 height 8
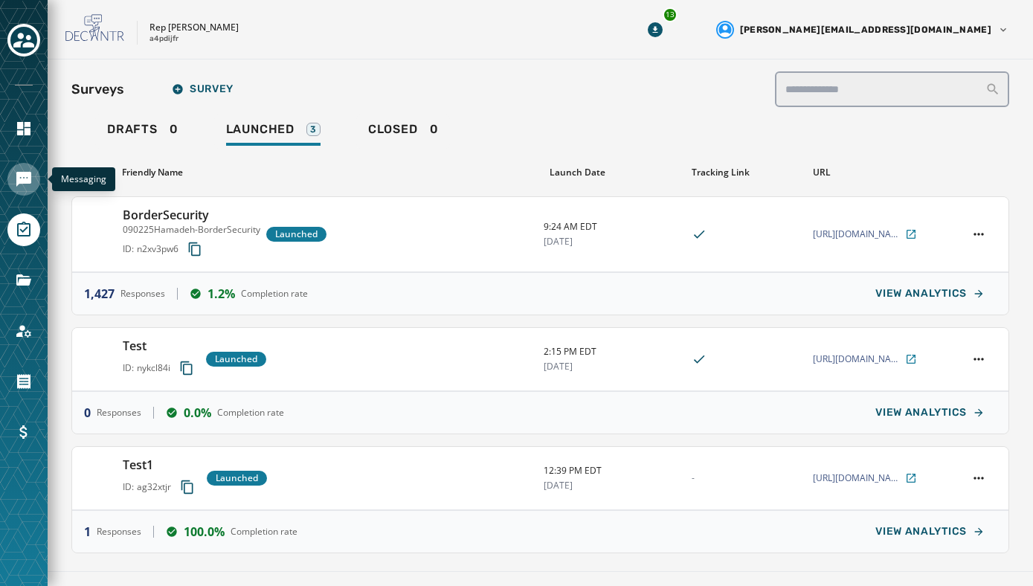
click at [19, 178] on icon "Navigate to Messaging" at bounding box center [23, 179] width 15 height 15
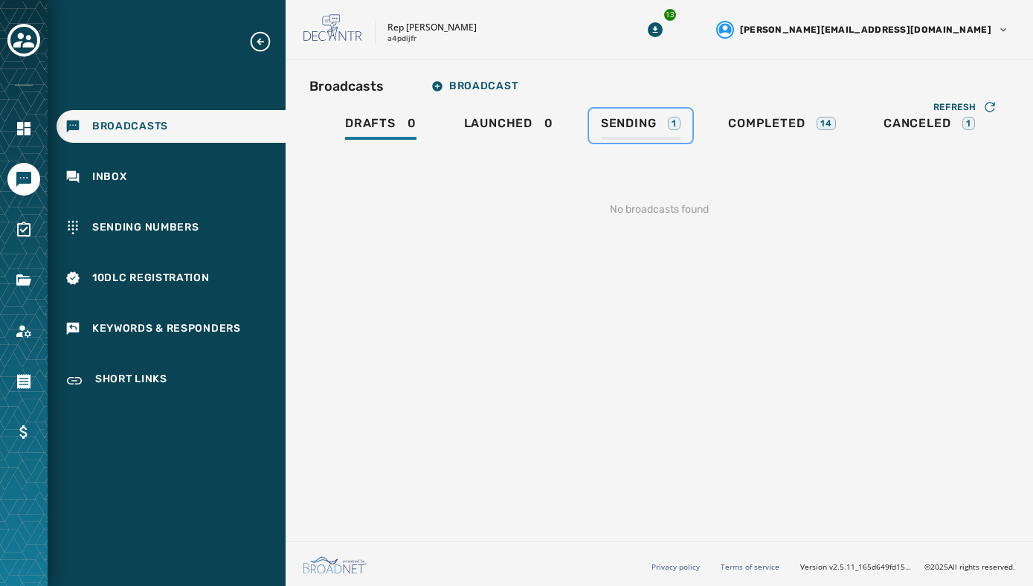
click at [641, 124] on span "Sending" at bounding box center [629, 123] width 56 height 15
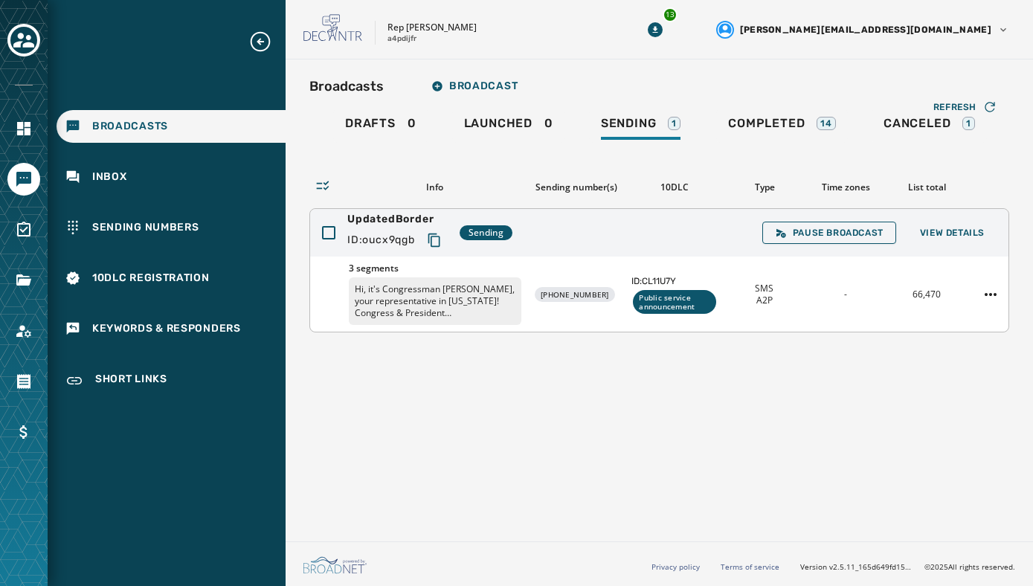
click at [660, 257] on div "3 segments Hi, it's Congressman [PERSON_NAME], your representative in [US_STATE…" at bounding box center [659, 294] width 699 height 75
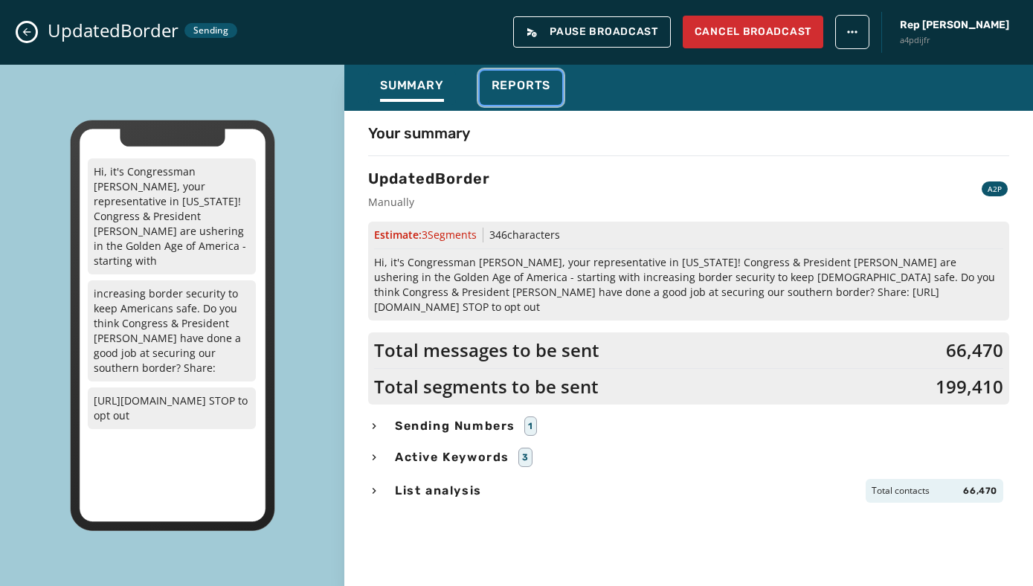
click at [509, 78] on span "Reports" at bounding box center [522, 85] width 60 height 15
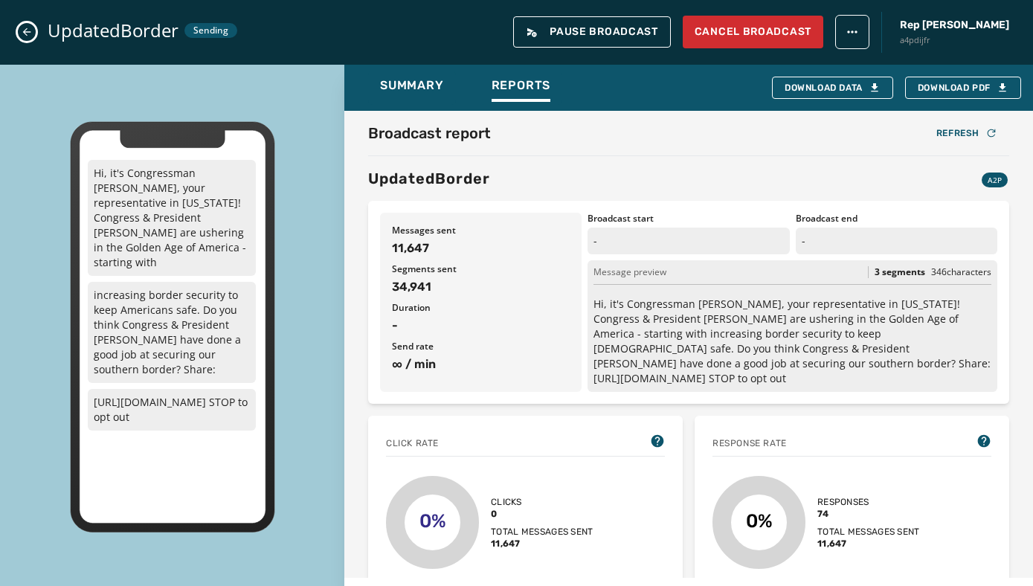
click at [25, 33] on icon "Close admin drawer" at bounding box center [27, 32] width 8 height 8
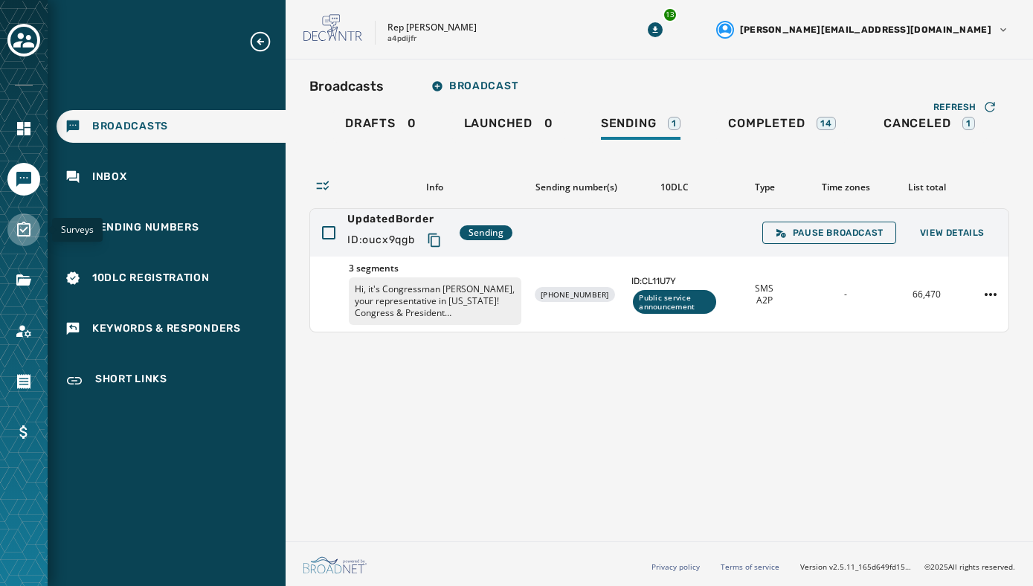
click at [16, 233] on icon "Navigate to Surveys" at bounding box center [24, 230] width 18 height 18
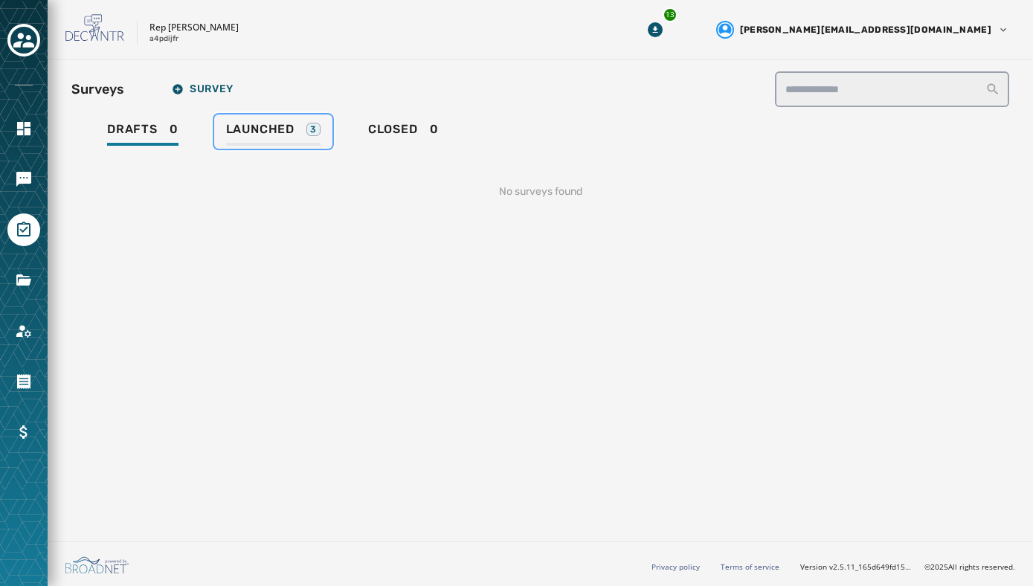
click at [241, 129] on span "Launched" at bounding box center [260, 129] width 68 height 15
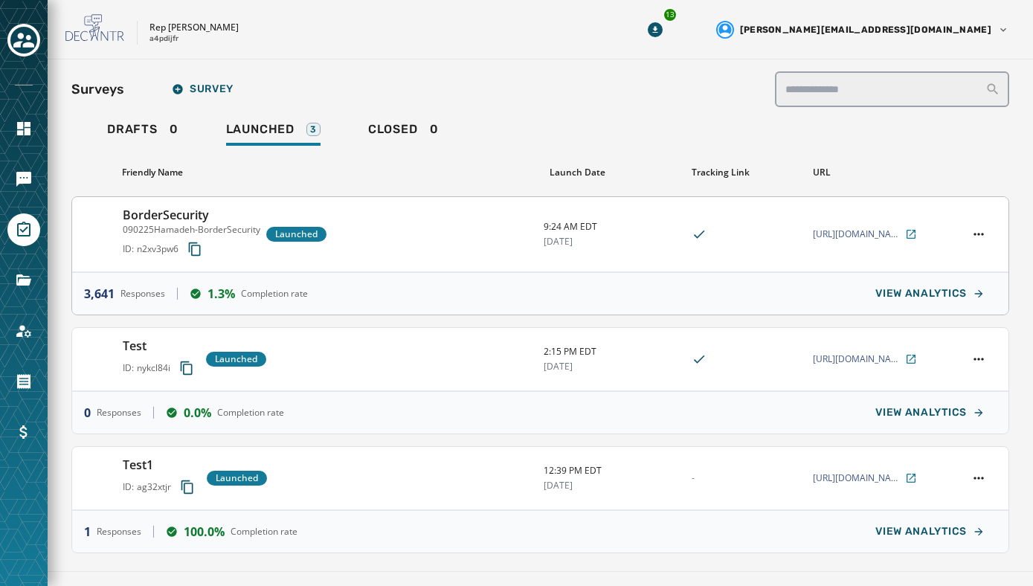
click at [377, 275] on div "3,641 Responses 1.3% Completion rate VIEW ANALYTICS" at bounding box center [540, 293] width 937 height 42
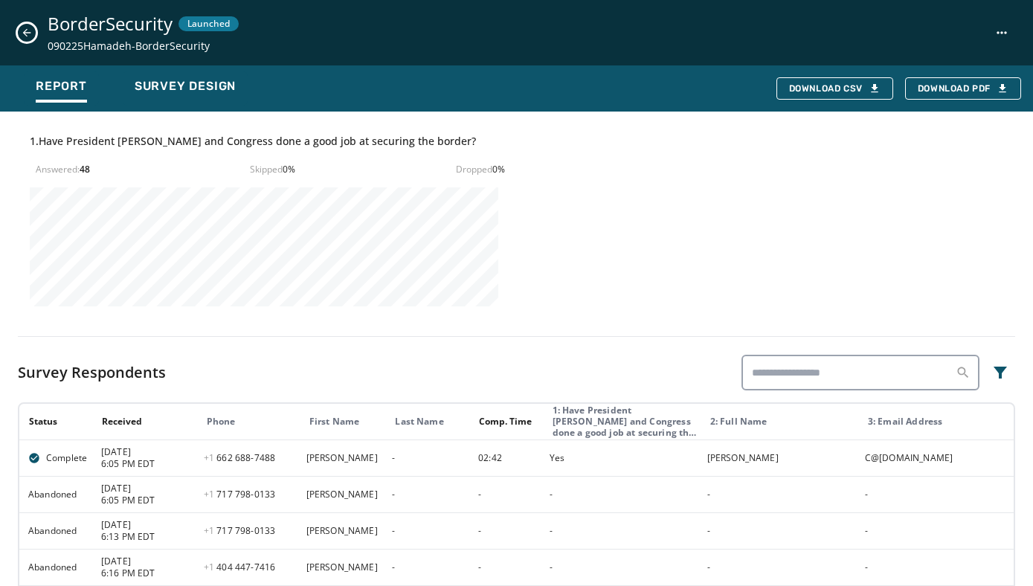
scroll to position [504, 0]
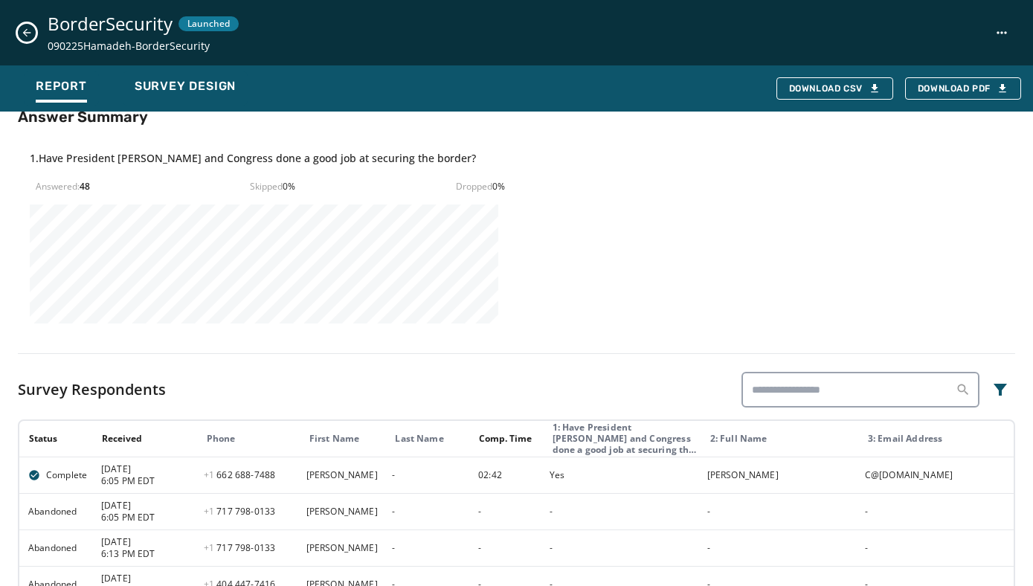
click at [22, 26] on button "Close survey details drawer" at bounding box center [27, 33] width 18 height 18
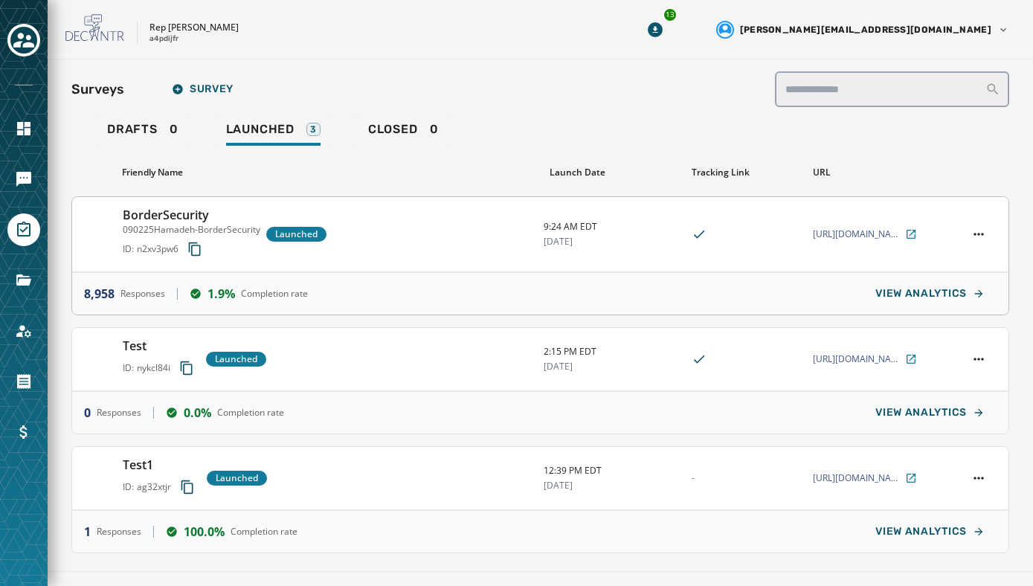
click at [373, 234] on div "BorderSecurity 090225Hamadeh-BorderSecurity ID: n2xv3pw6 Launched" at bounding box center [327, 234] width 409 height 57
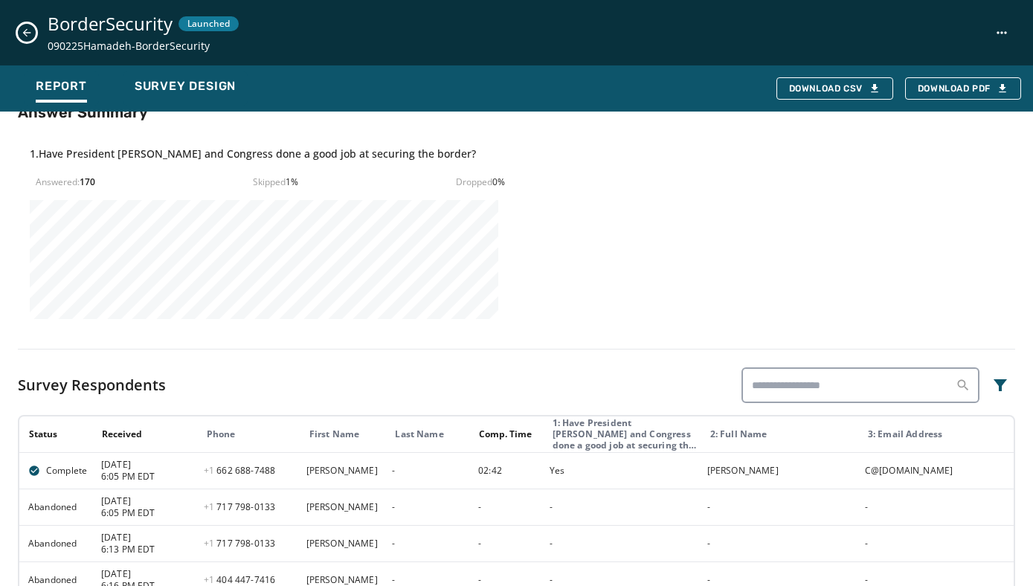
scroll to position [505, 0]
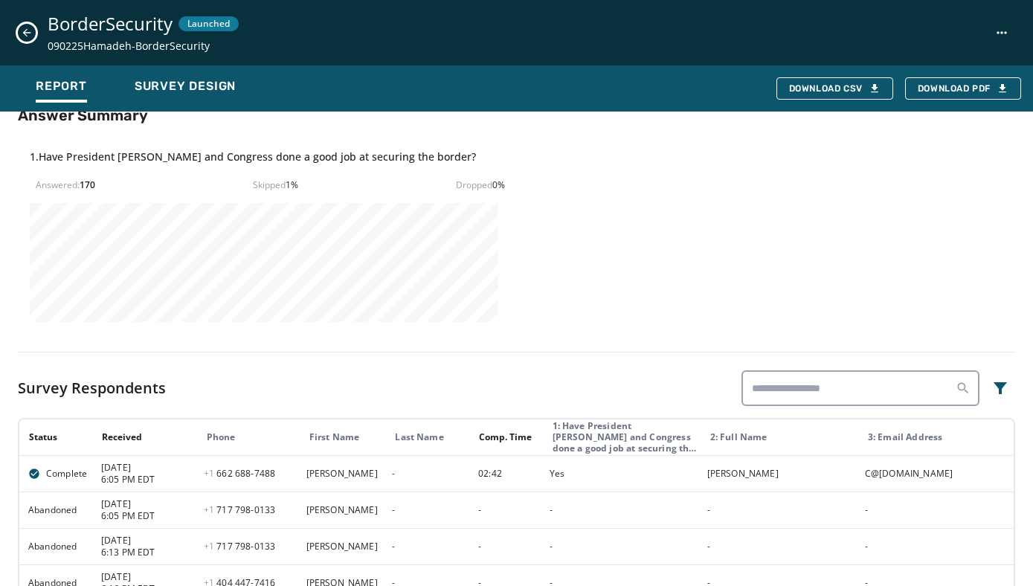
click at [26, 34] on icon "Close survey details drawer" at bounding box center [27, 33] width 12 height 12
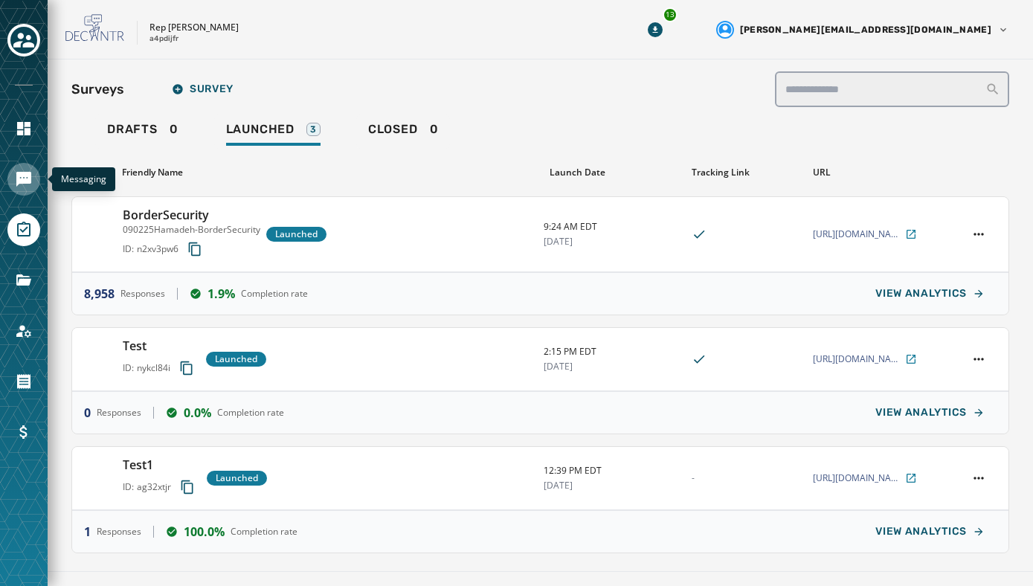
click at [19, 173] on icon "Navigate to Messaging" at bounding box center [23, 179] width 15 height 15
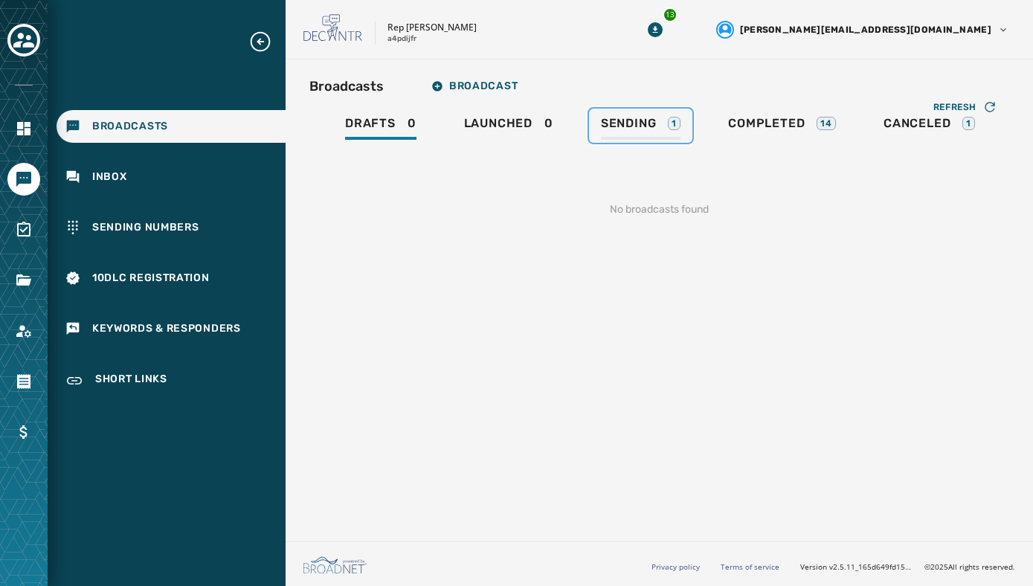
click at [639, 123] on span "Sending" at bounding box center [629, 123] width 56 height 15
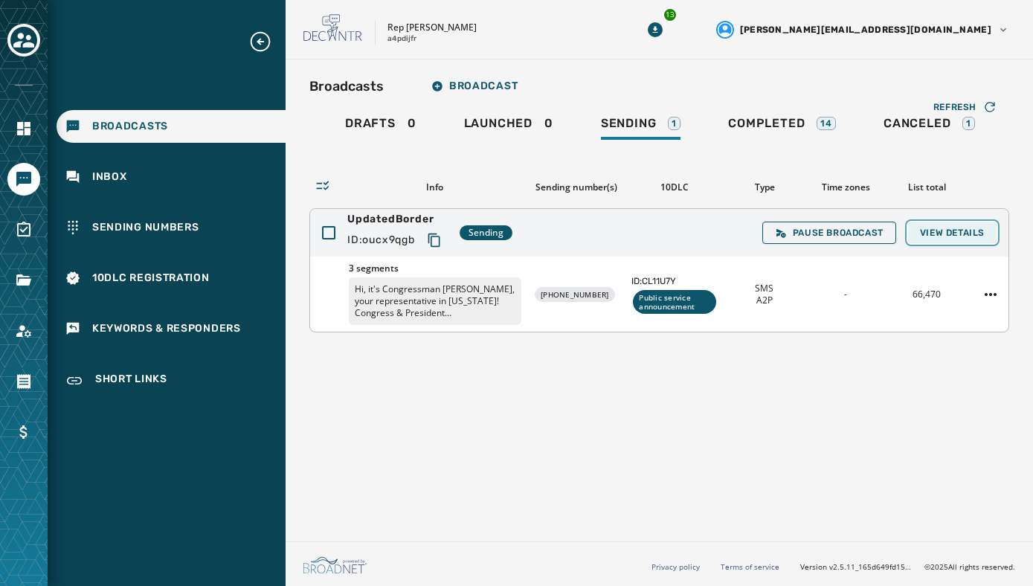
click at [966, 225] on button "View Details" at bounding box center [952, 232] width 89 height 21
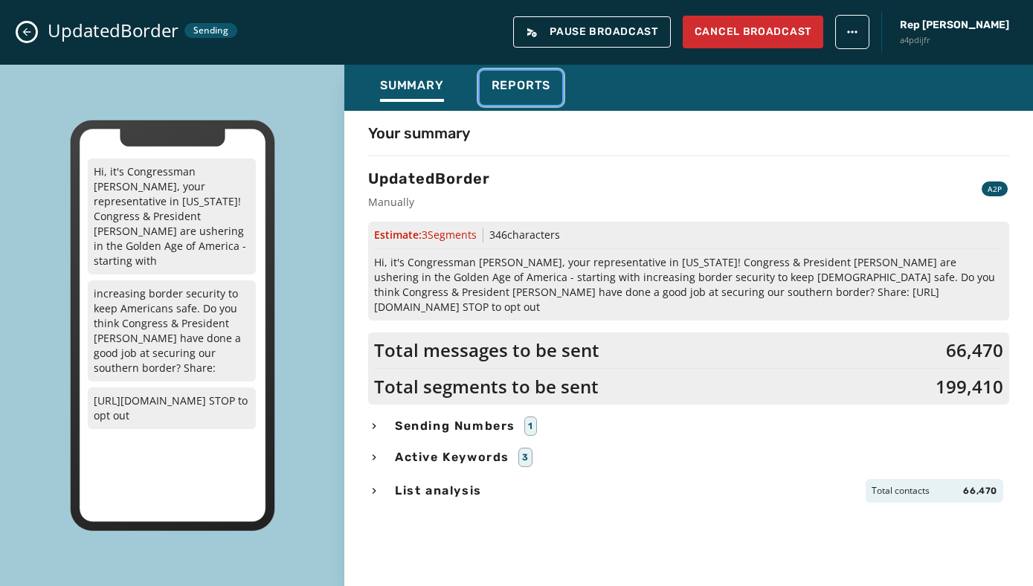
click at [523, 100] on div "Reports" at bounding box center [522, 90] width 60 height 24
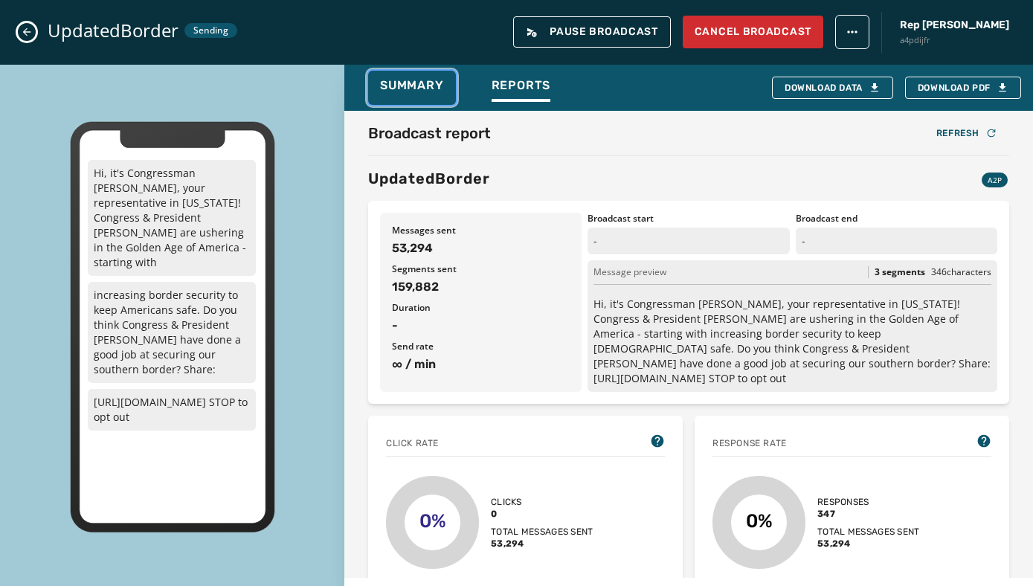
click at [401, 100] on div "Summary" at bounding box center [412, 90] width 64 height 24
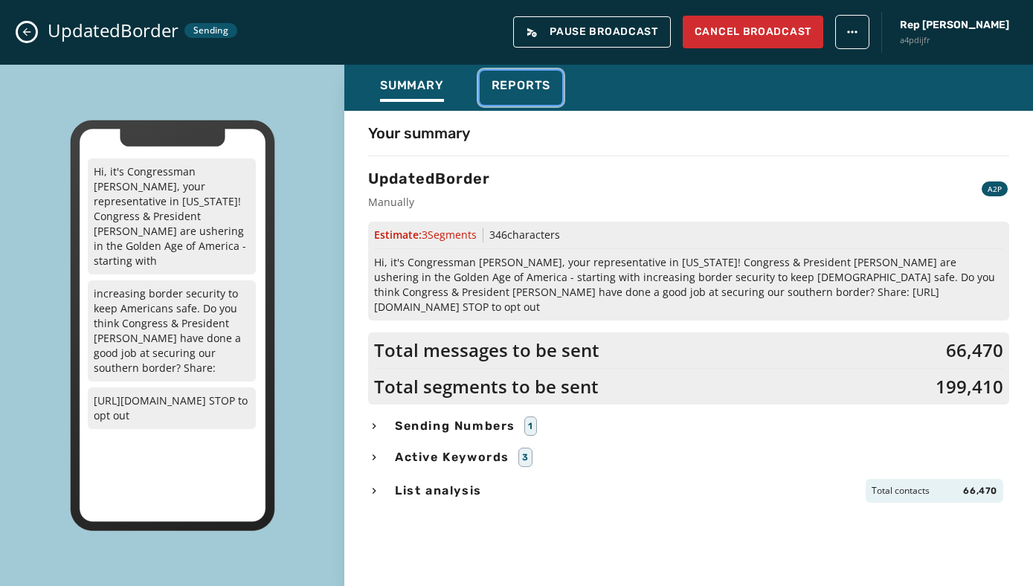
click at [505, 97] on div "Reports" at bounding box center [522, 90] width 60 height 24
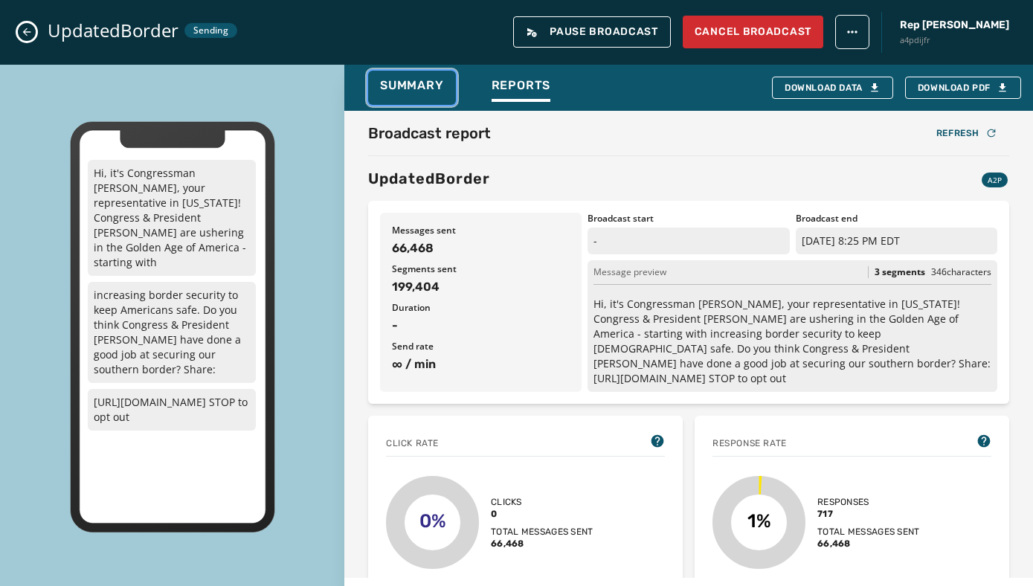
click at [421, 97] on div "Summary" at bounding box center [412, 90] width 64 height 24
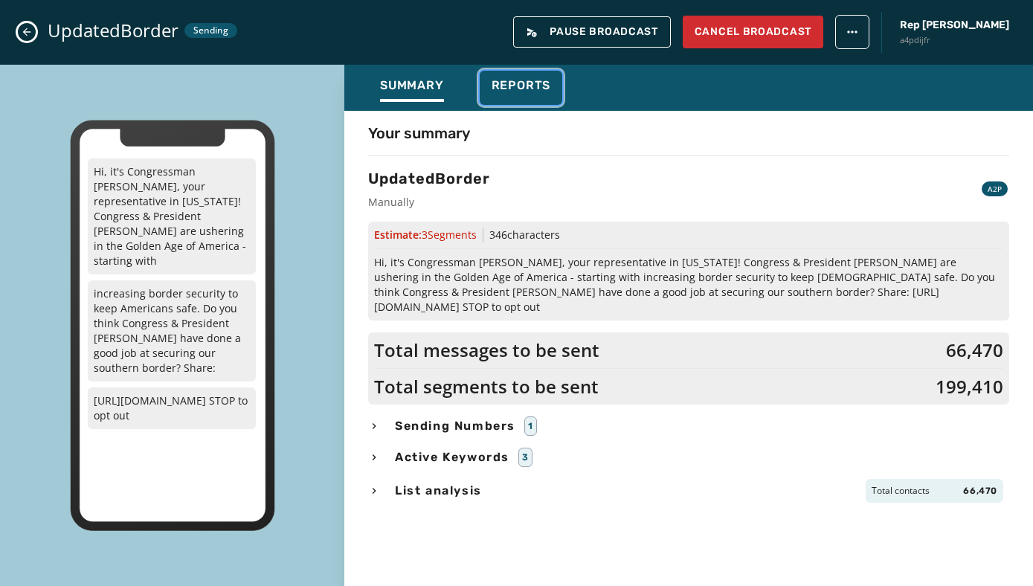
click at [514, 86] on span "Reports" at bounding box center [522, 85] width 60 height 15
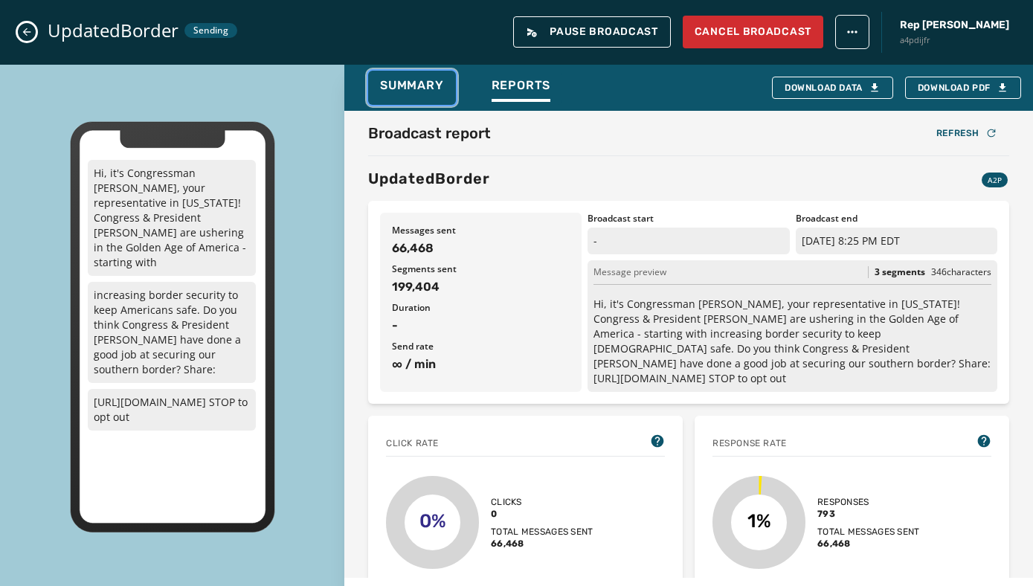
click at [394, 77] on button "Summary" at bounding box center [412, 88] width 88 height 34
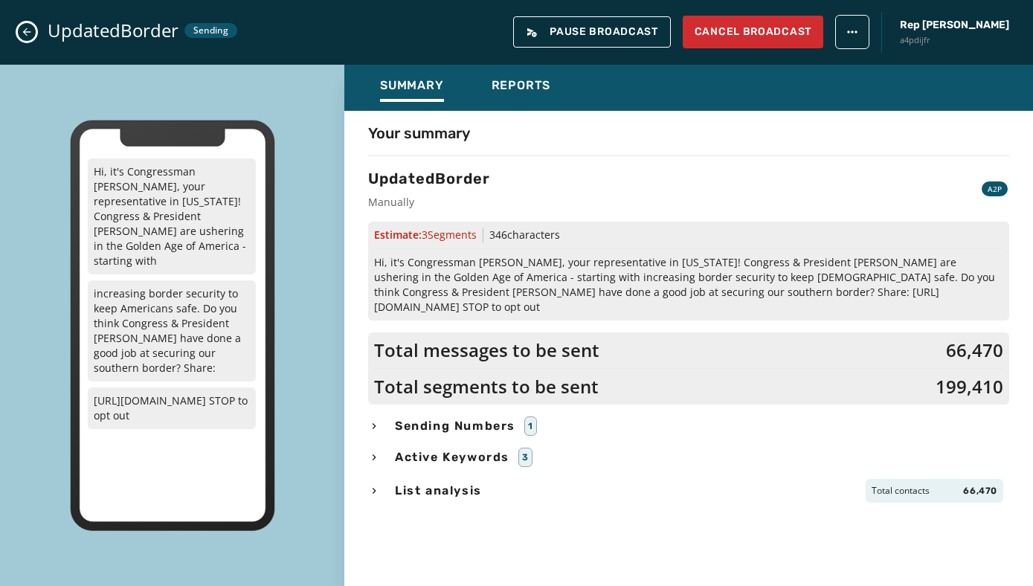
click at [20, 25] on div "UpdatedBorder Sending Pause Broadcast Cancel Broadcast Rep [PERSON_NAME] a4pdij…" at bounding box center [516, 32] width 1033 height 65
click at [30, 25] on button "Close admin drawer" at bounding box center [27, 32] width 18 height 18
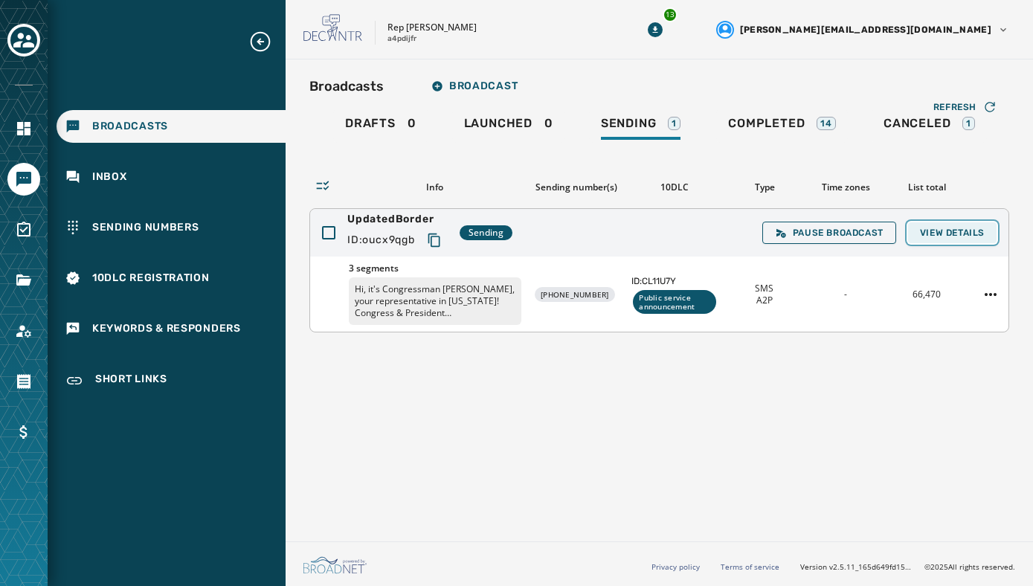
click at [965, 233] on span "View Details" at bounding box center [952, 233] width 65 height 12
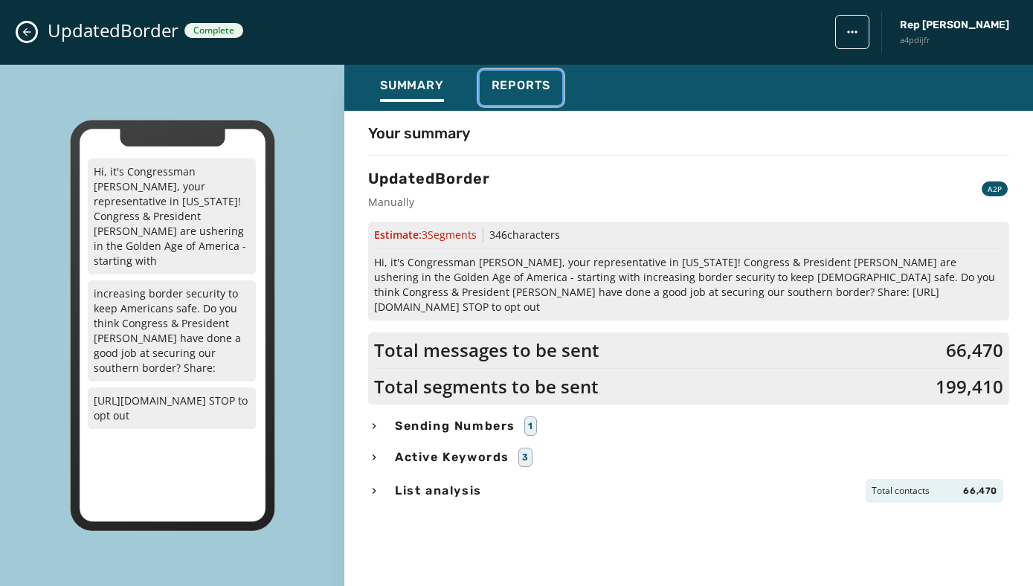
click at [504, 86] on span "Reports" at bounding box center [522, 85] width 60 height 15
